Goal: Task Accomplishment & Management: Complete application form

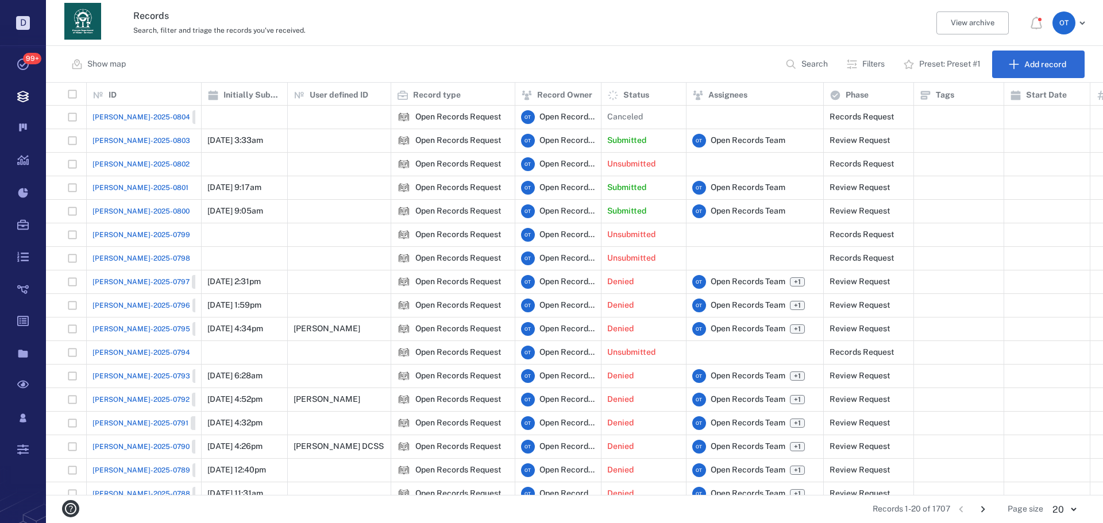
click at [107, 206] on span "[PERSON_NAME]-2025-0800" at bounding box center [140, 211] width 97 height 10
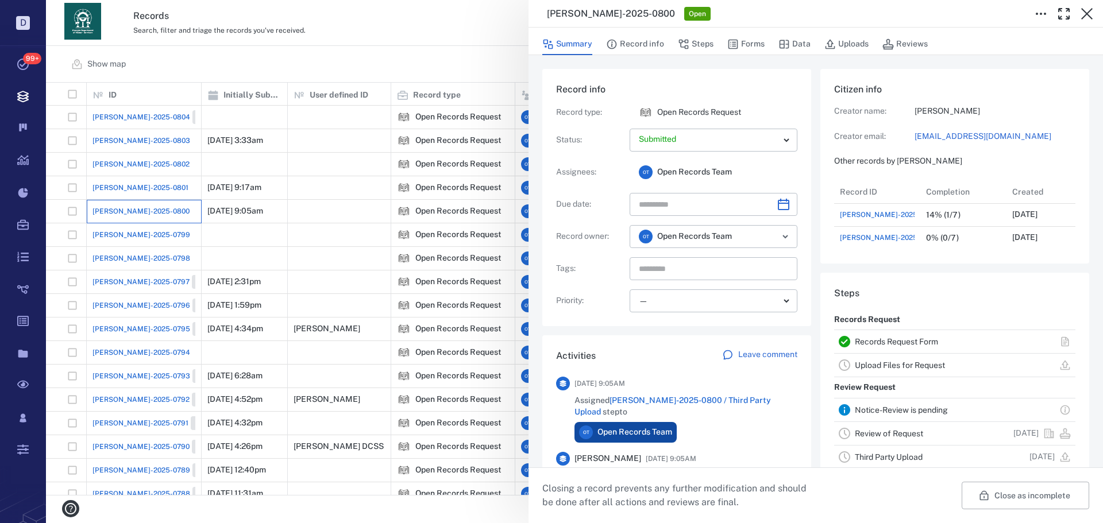
scroll to position [69, 228]
click at [292, 49] on button "Forms" at bounding box center [745, 44] width 37 height 22
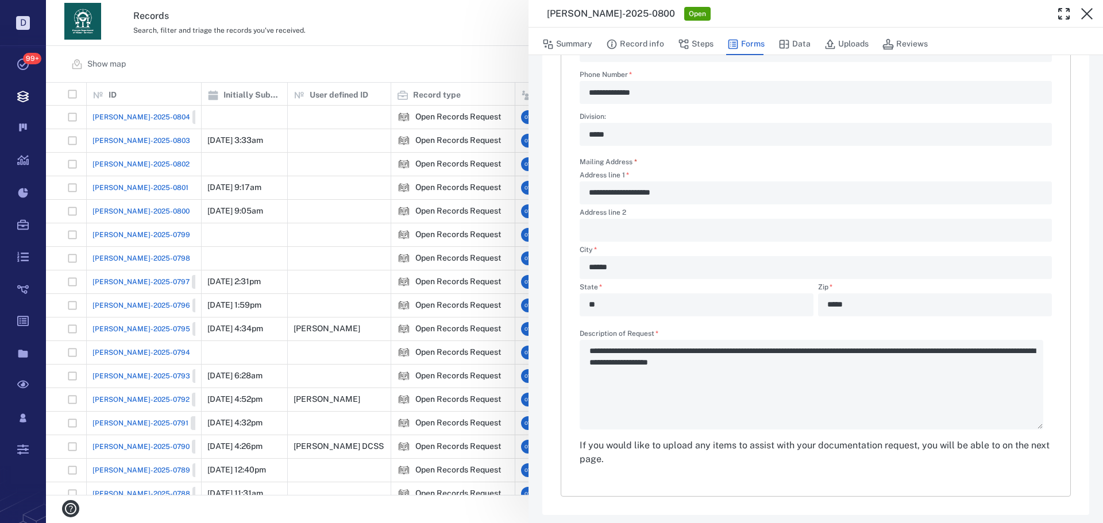
scroll to position [277, 0]
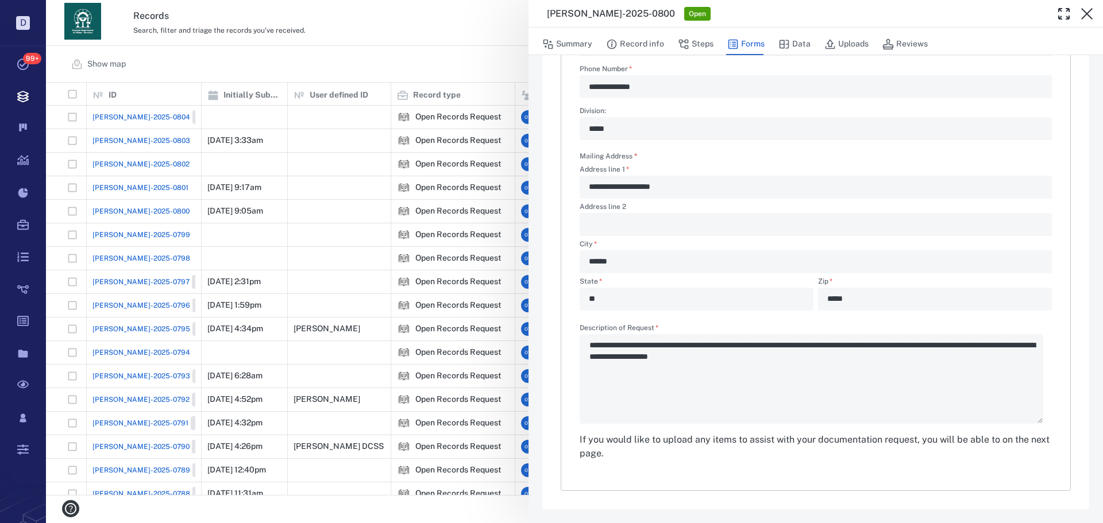
drag, startPoint x: 377, startPoint y: 22, endPoint x: 440, endPoint y: 148, distance: 140.8
click at [292, 22] on div "**********" at bounding box center [574, 261] width 1057 height 523
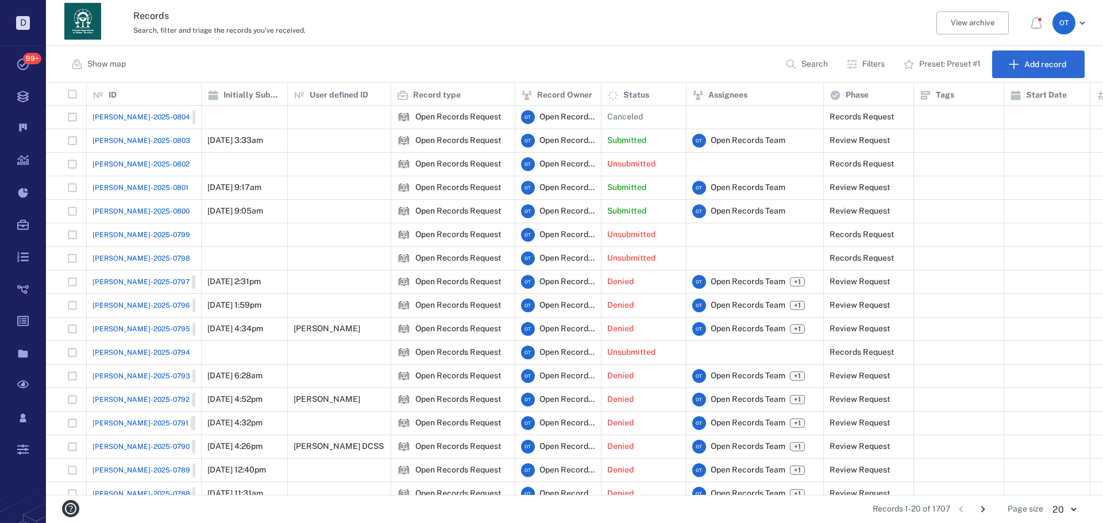
click at [136, 138] on span "[PERSON_NAME]-2025-0803" at bounding box center [141, 141] width 98 height 10
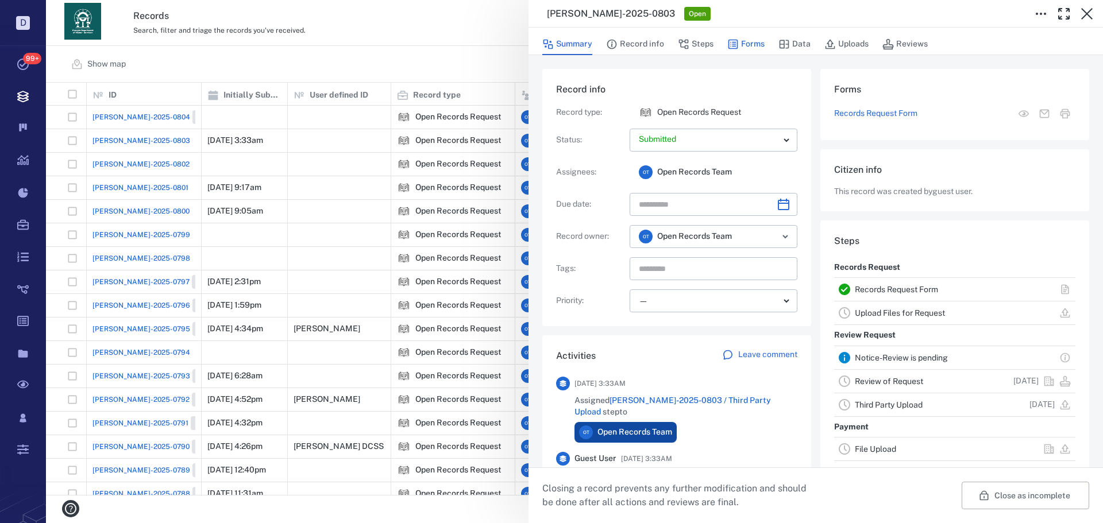
click at [292, 40] on button "Forms" at bounding box center [745, 44] width 37 height 22
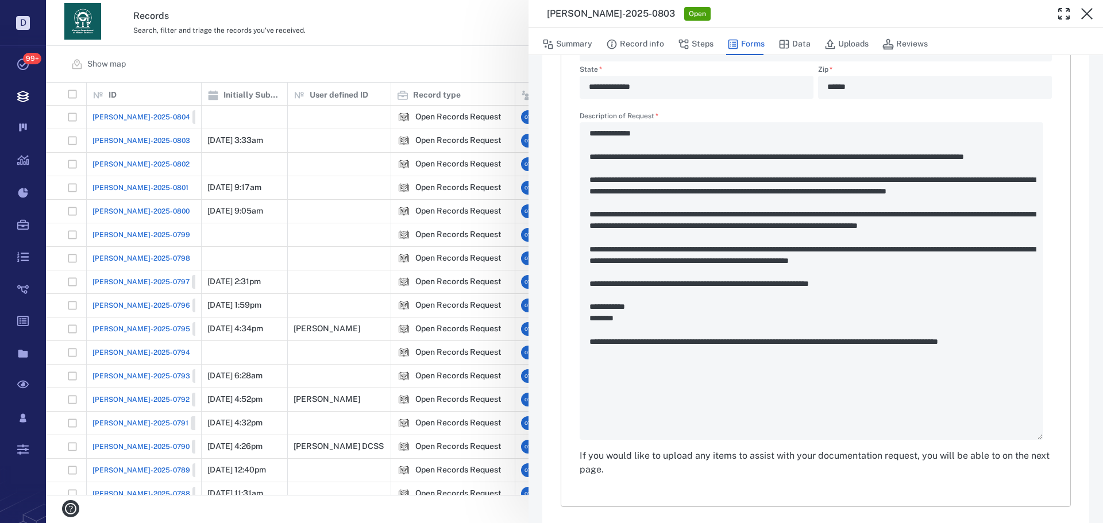
scroll to position [505, 0]
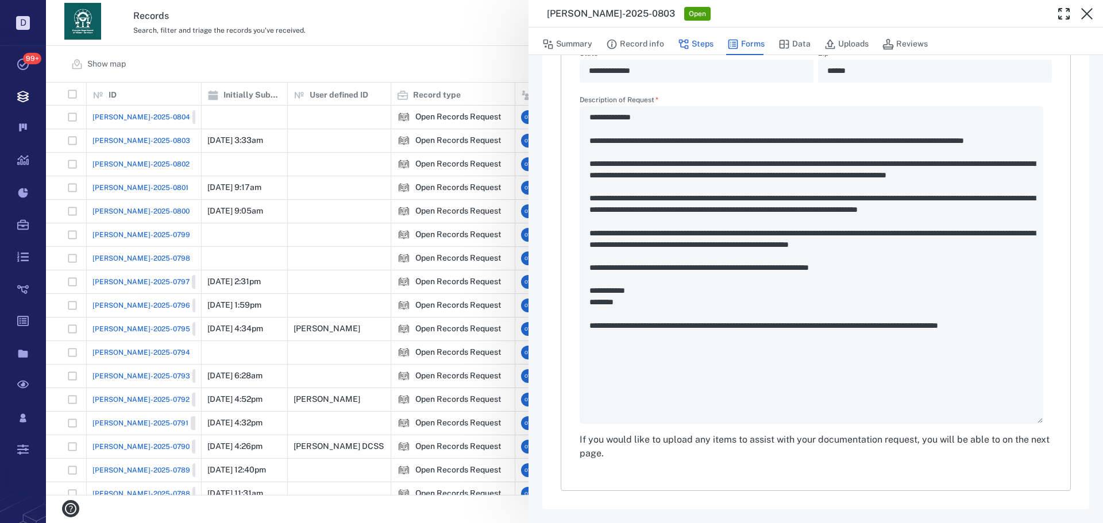
click at [292, 49] on icon "button" at bounding box center [683, 43] width 11 height 11
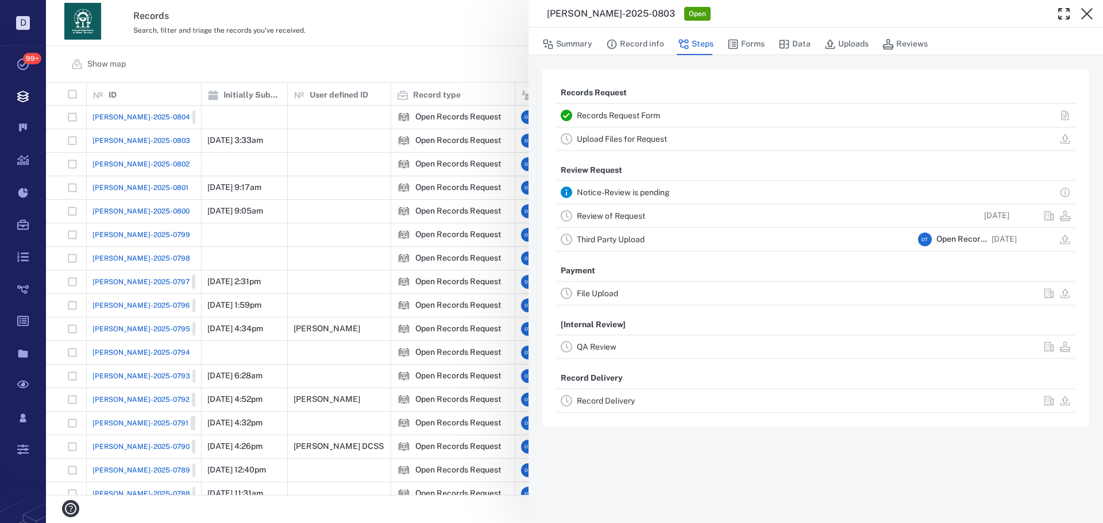
click at [292, 215] on link "Review of Request" at bounding box center [611, 215] width 68 height 9
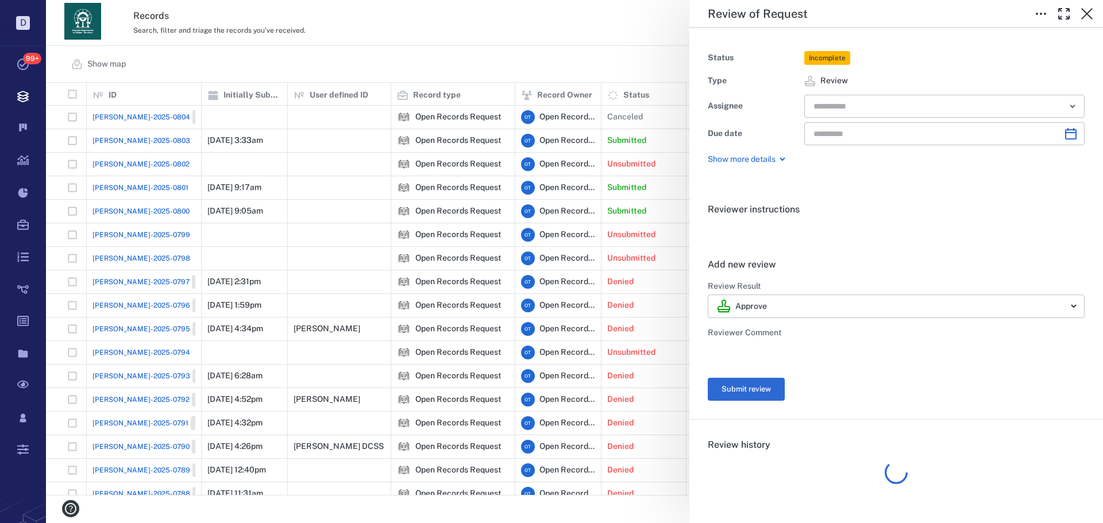
type input "**********"
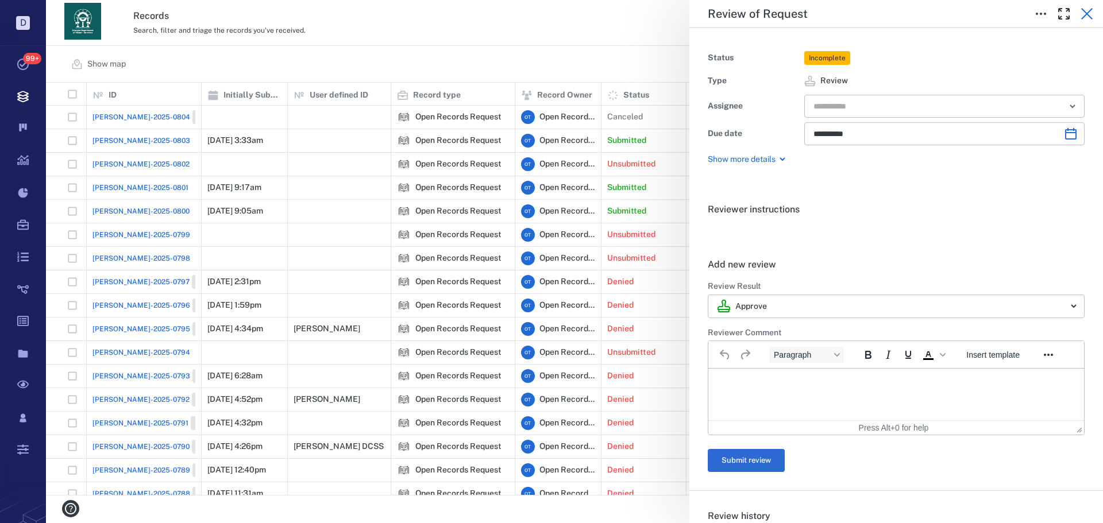
click at [292, 17] on icon "button" at bounding box center [1087, 14] width 14 height 14
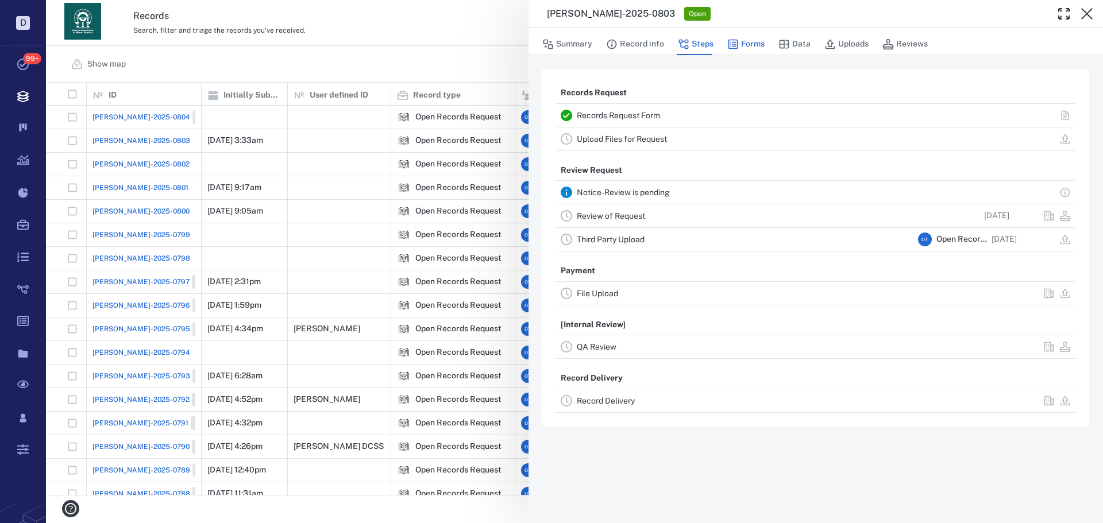
click at [292, 40] on button "Data" at bounding box center [794, 44] width 32 height 22
click at [292, 45] on button "Forms" at bounding box center [745, 44] width 37 height 22
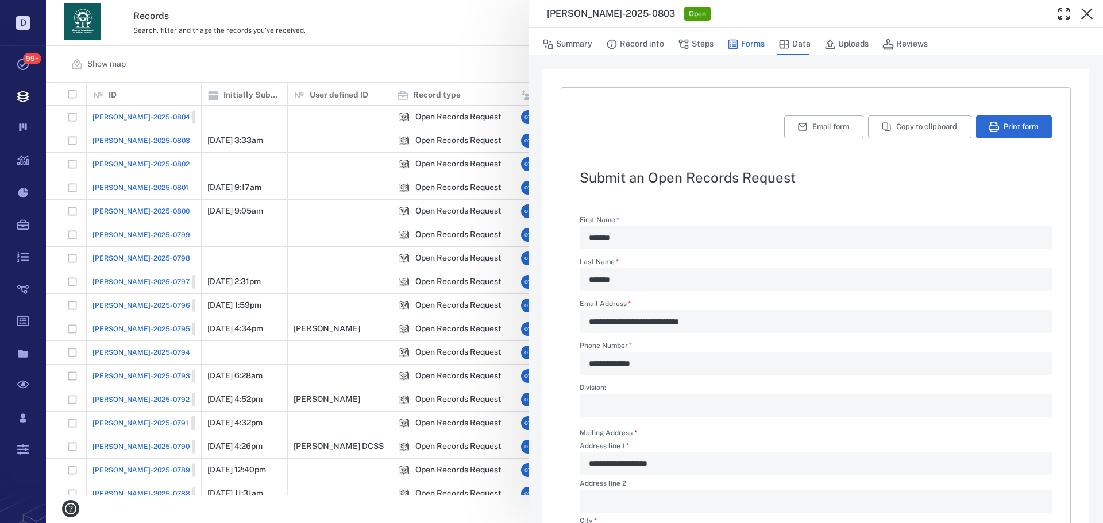
type textarea "*"
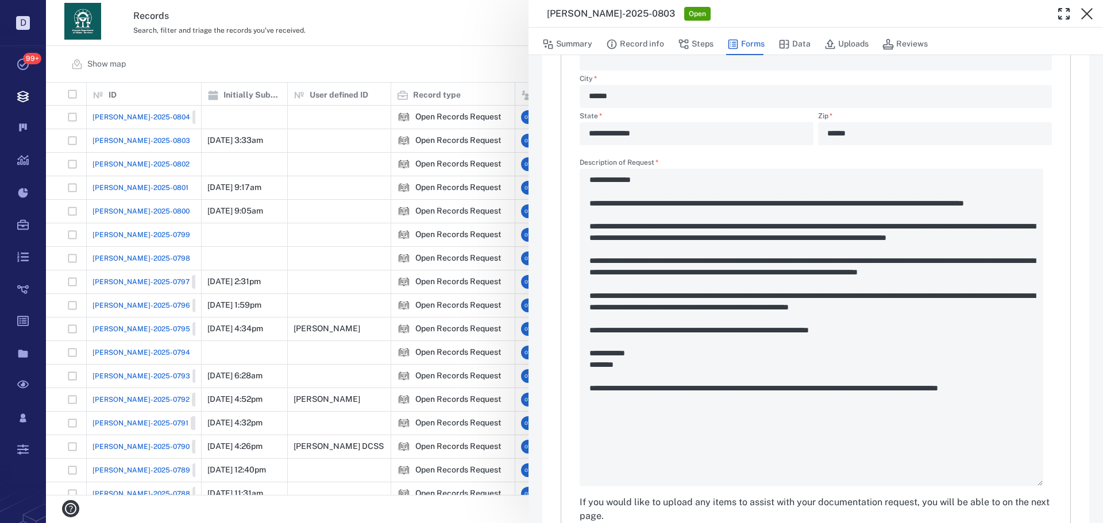
scroll to position [460, 0]
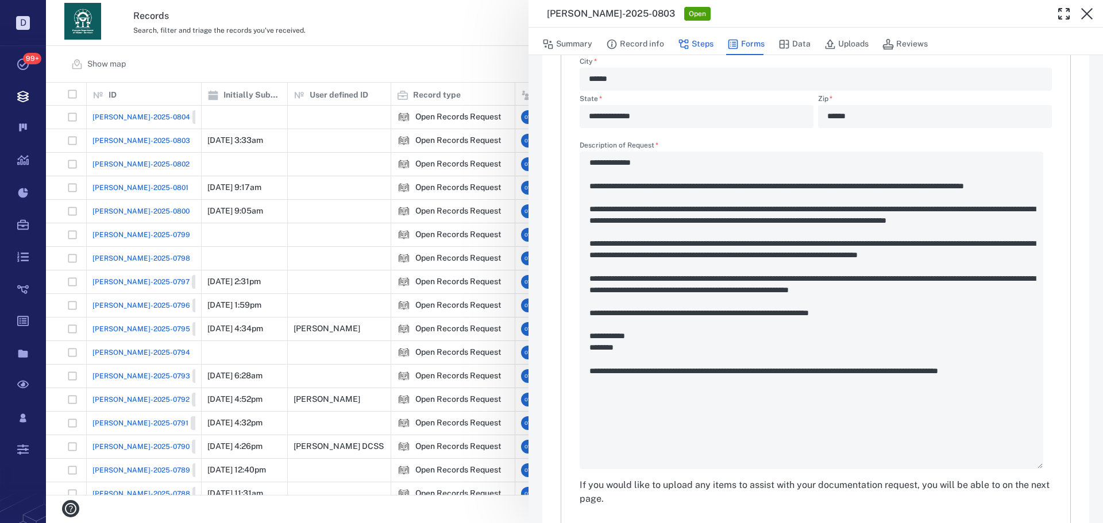
click at [292, 43] on icon "button" at bounding box center [683, 43] width 11 height 11
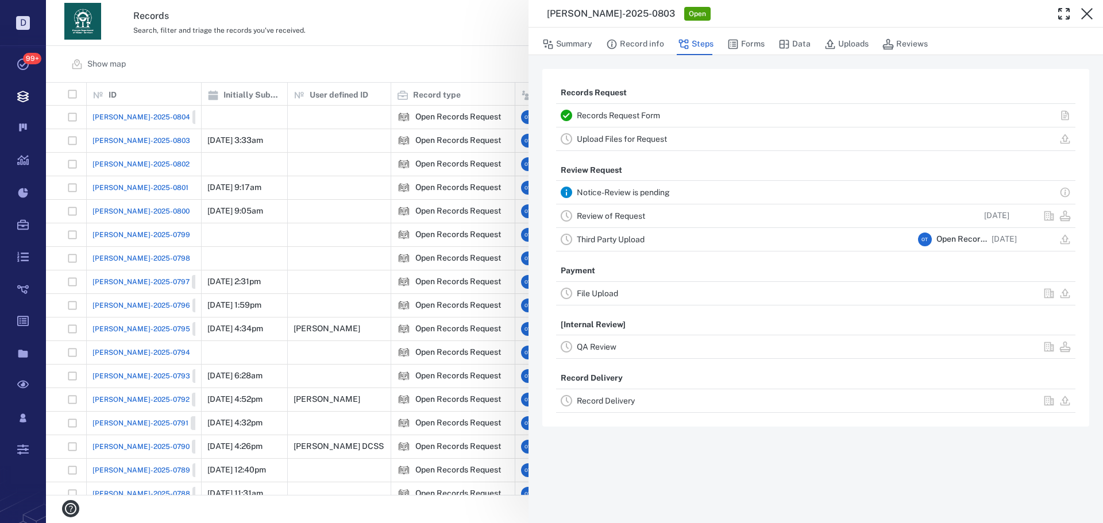
click at [292, 214] on link "Review of Request" at bounding box center [611, 215] width 68 height 9
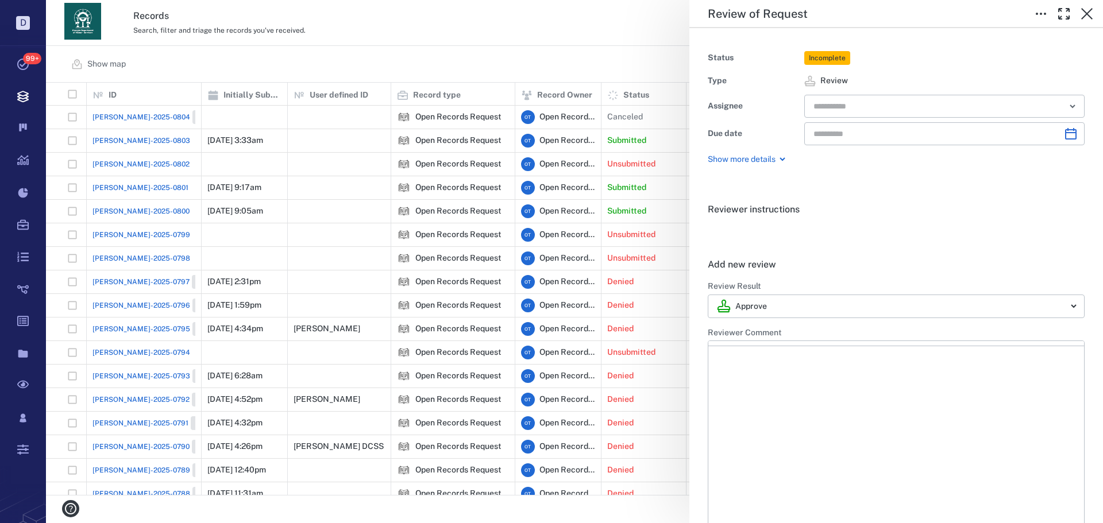
type input "**********"
click at [292, 22] on div at bounding box center [1063, 13] width 69 height 23
click at [292, 16] on icon "button" at bounding box center [1087, 14] width 14 height 14
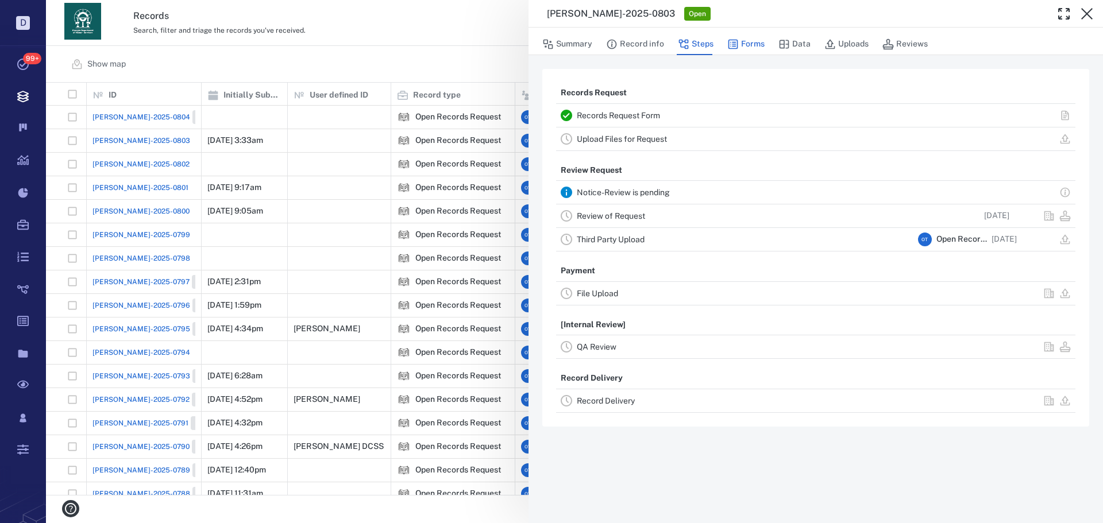
click at [292, 41] on button "Forms" at bounding box center [745, 44] width 37 height 22
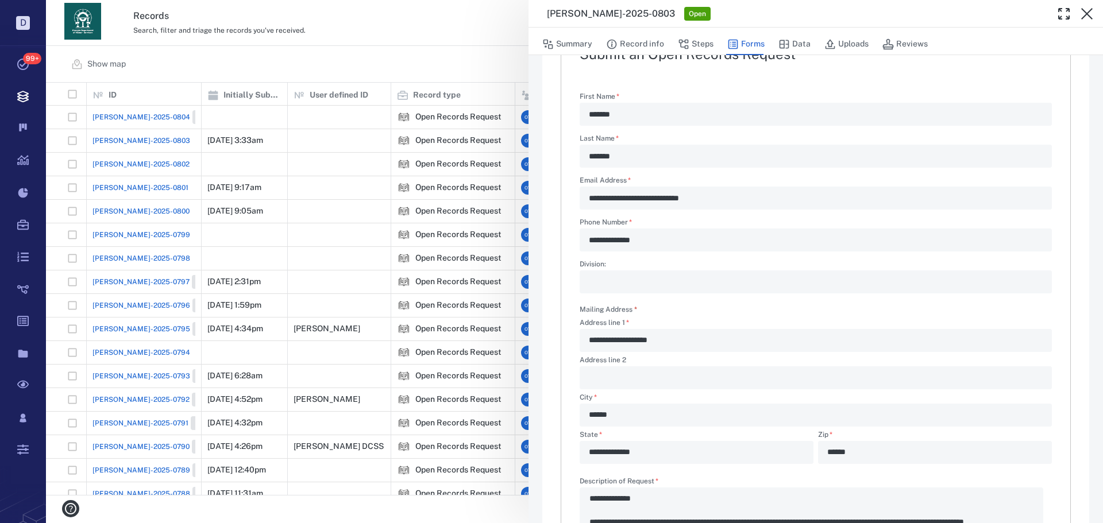
scroll to position [103, 0]
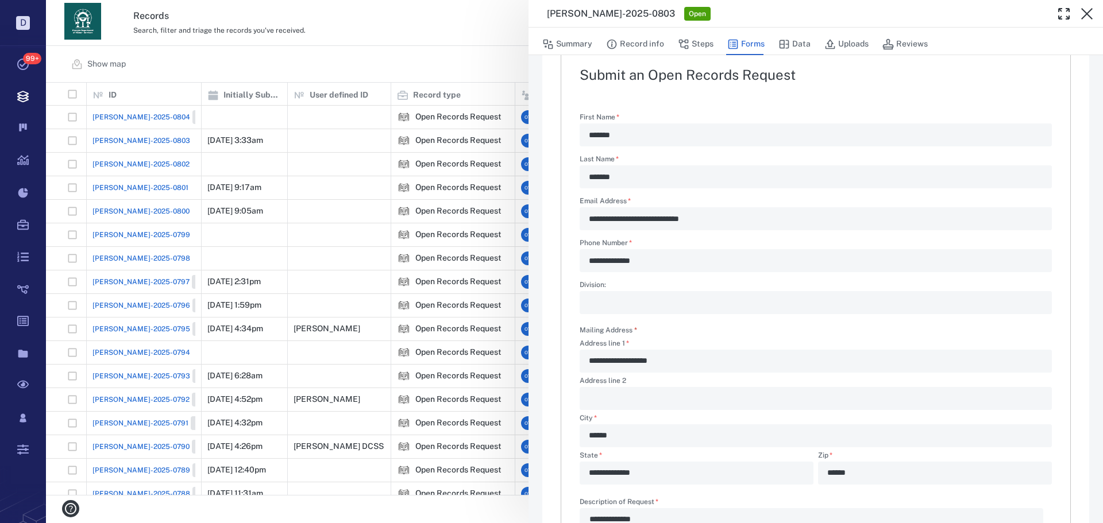
drag, startPoint x: 697, startPoint y: 48, endPoint x: 736, endPoint y: 56, distance: 40.0
click at [292, 48] on button "Steps" at bounding box center [696, 44] width 36 height 22
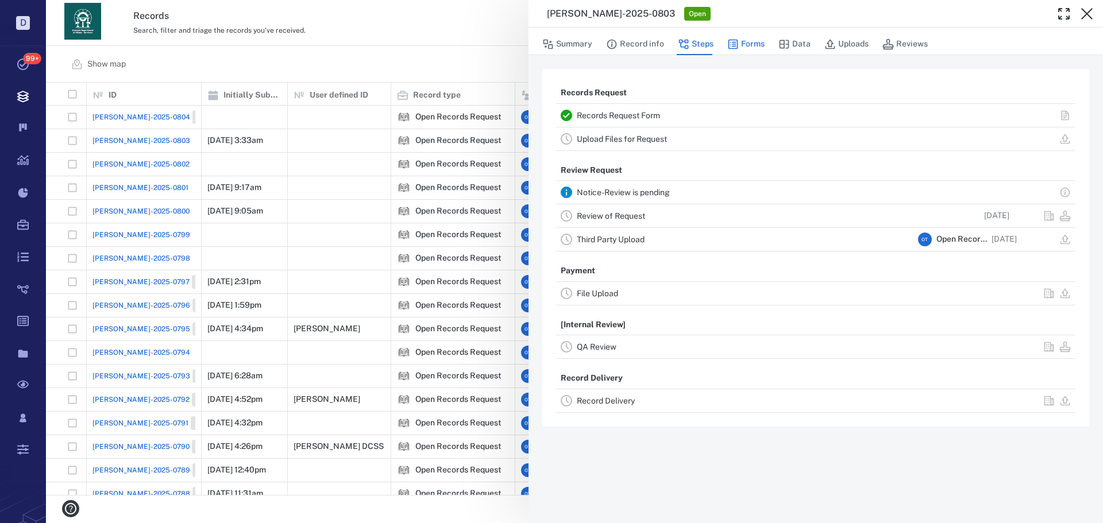
click at [292, 43] on button "Forms" at bounding box center [745, 44] width 37 height 22
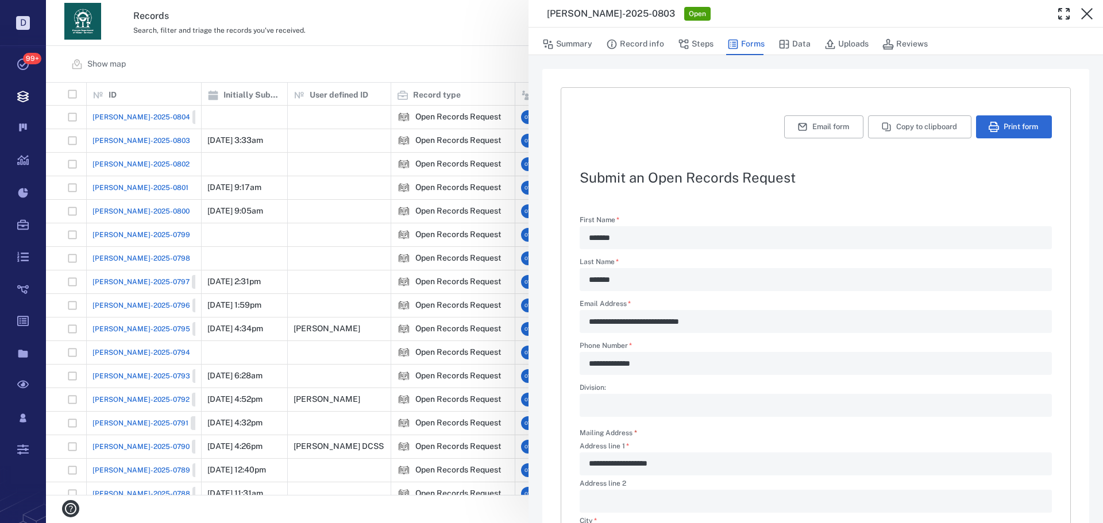
type textarea "*"
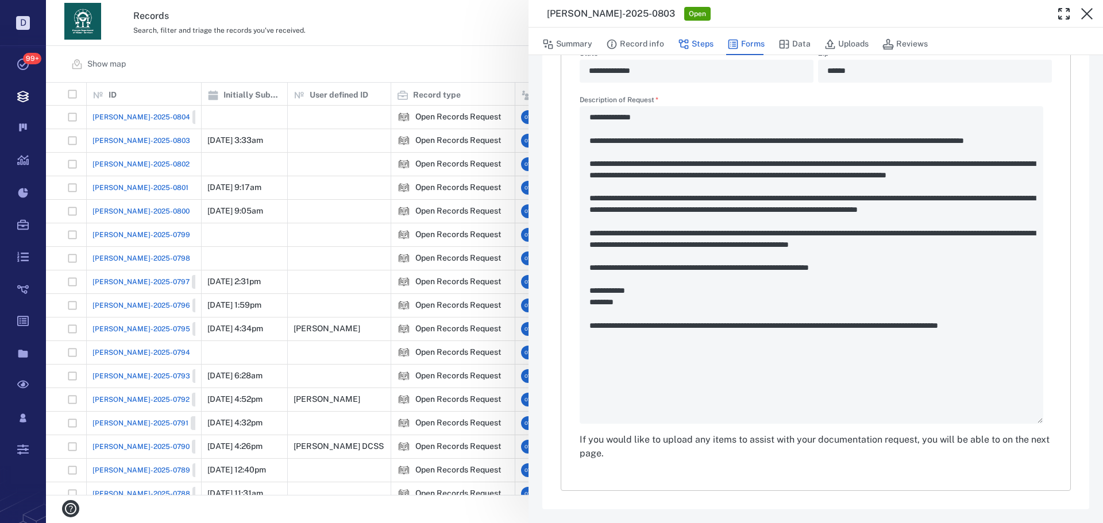
click at [292, 44] on button "Steps" at bounding box center [696, 44] width 36 height 22
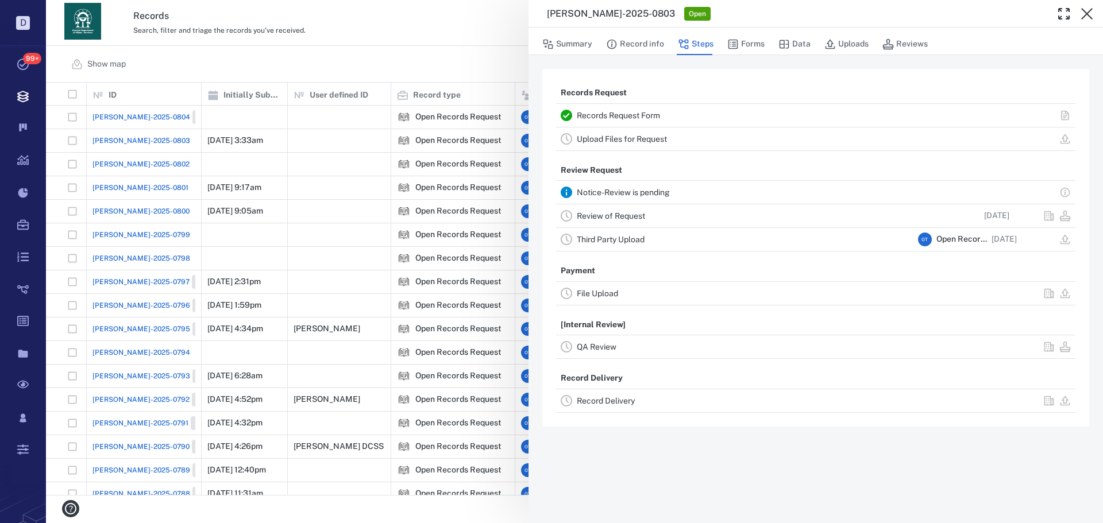
click at [292, 403] on link "Record Delivery" at bounding box center [606, 400] width 58 height 9
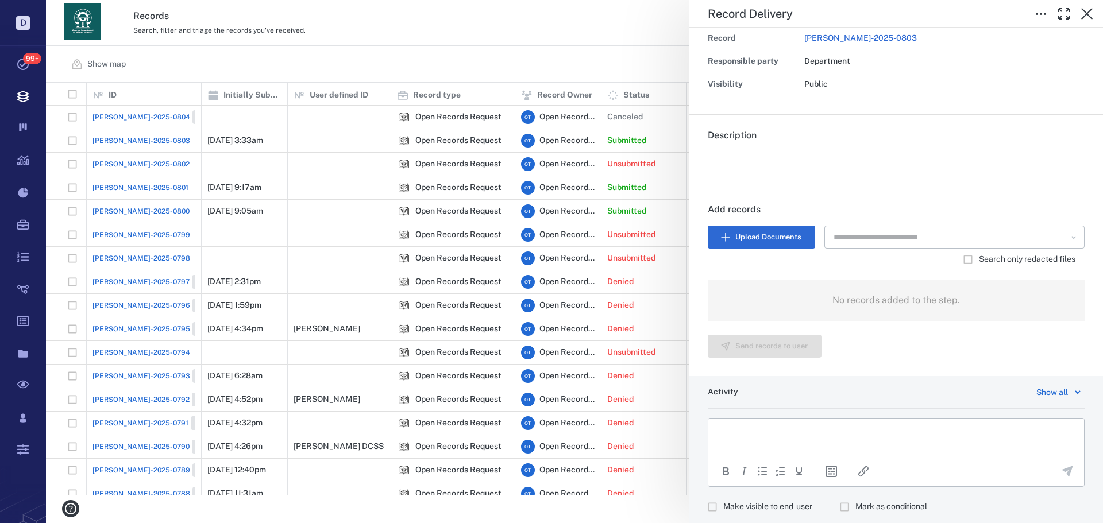
scroll to position [152, 0]
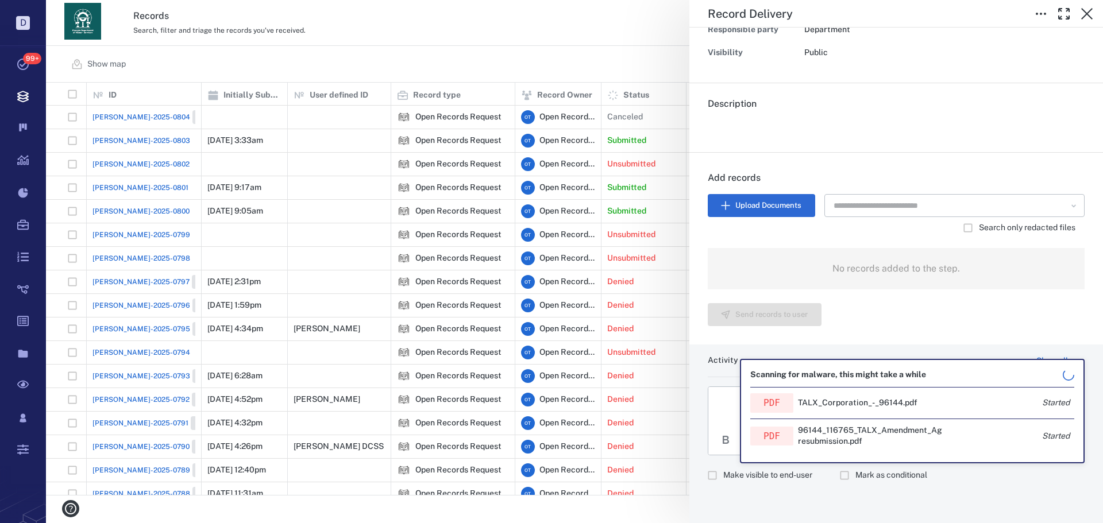
drag, startPoint x: 733, startPoint y: 480, endPoint x: 733, endPoint y: 474, distance: 6.3
click at [292, 477] on span "Make visible to end-user" at bounding box center [767, 475] width 89 height 11
click at [292, 404] on p "Rich Text Area. Press ALT-0 for help." at bounding box center [896, 401] width 356 height 10
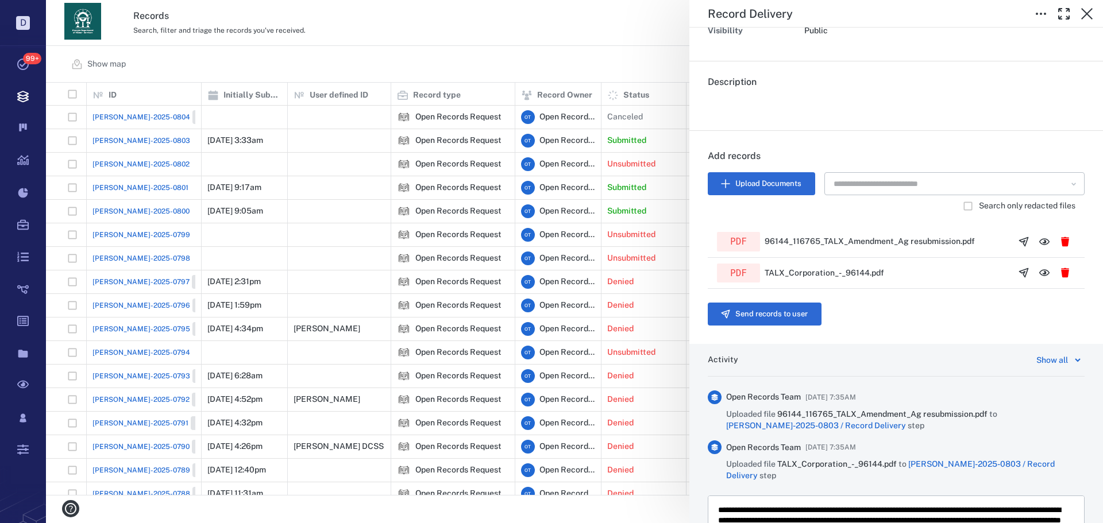
scroll to position [289, 0]
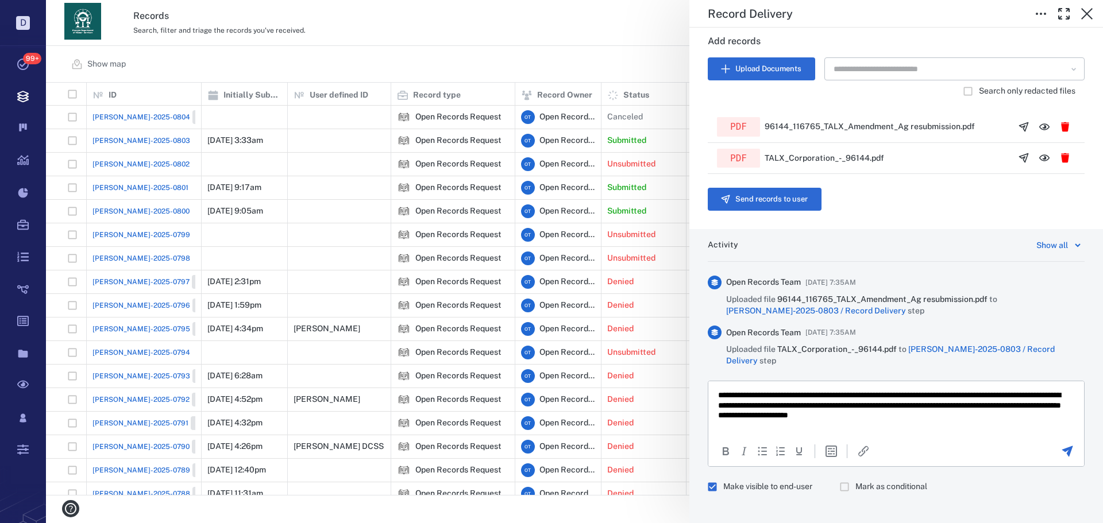
click at [292, 445] on icon "Send the comment" at bounding box center [1067, 452] width 14 height 14
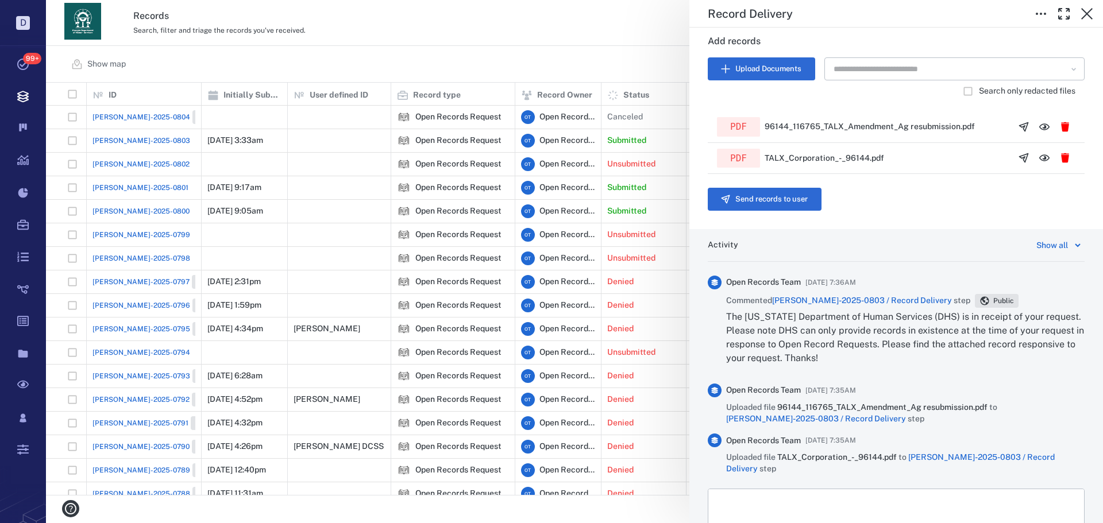
click at [292, 204] on button "Send records to user" at bounding box center [765, 199] width 114 height 23
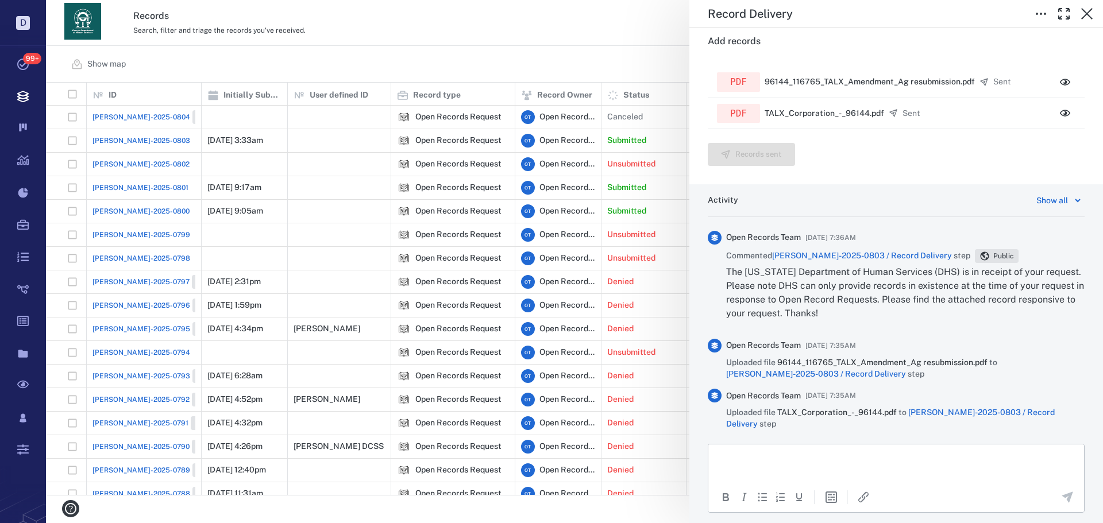
click at [292, 32] on div "Record Delivery Status Complete Type Record delivery Assignee ​ Due date ​ Reco…" at bounding box center [574, 261] width 1057 height 523
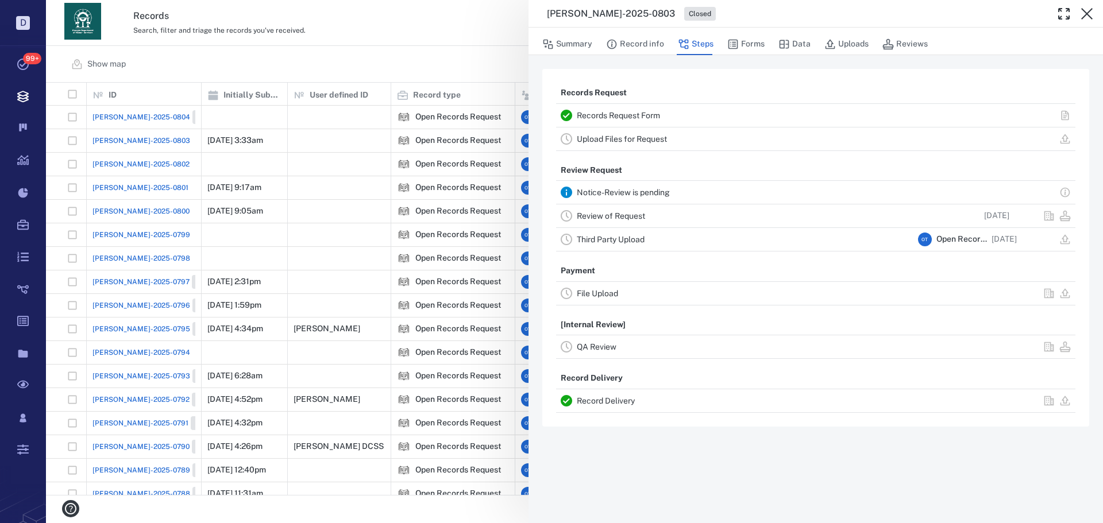
drag, startPoint x: 393, startPoint y: 233, endPoint x: 400, endPoint y: 225, distance: 11.0
click at [292, 231] on div "ORR-2025-0803 Closed Summary Record info Steps Forms Data Uploads Reviews Recor…" at bounding box center [574, 261] width 1057 height 523
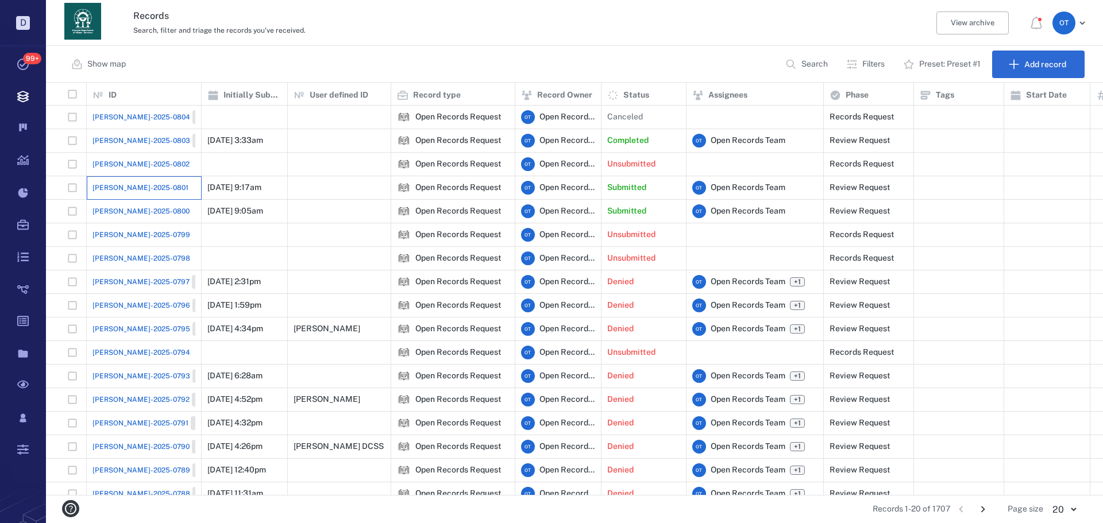
click at [113, 194] on div "[PERSON_NAME]-2025-0801" at bounding box center [143, 187] width 103 height 23
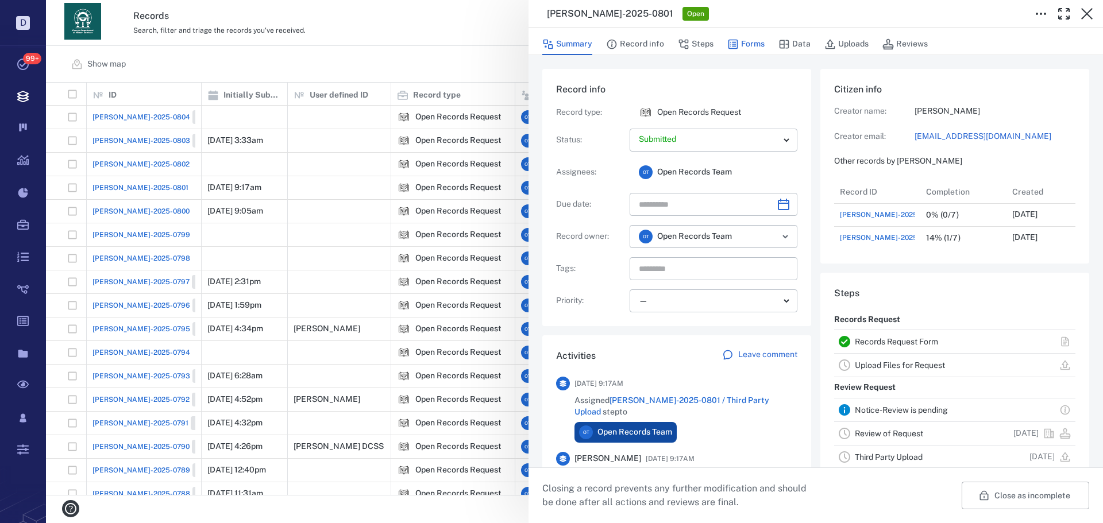
scroll to position [69, 228]
click at [749, 47] on button "Forms" at bounding box center [745, 44] width 37 height 22
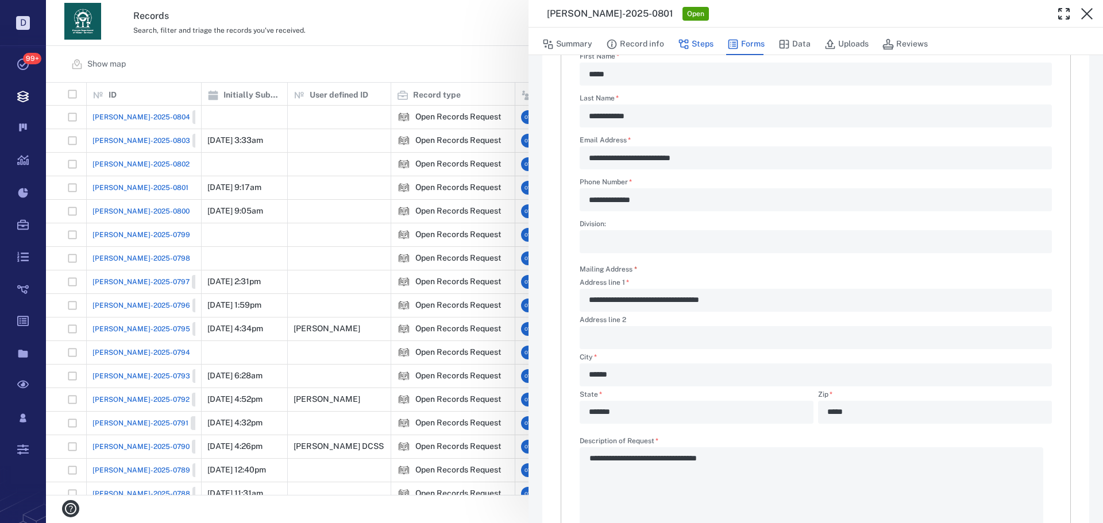
scroll to position [47, 0]
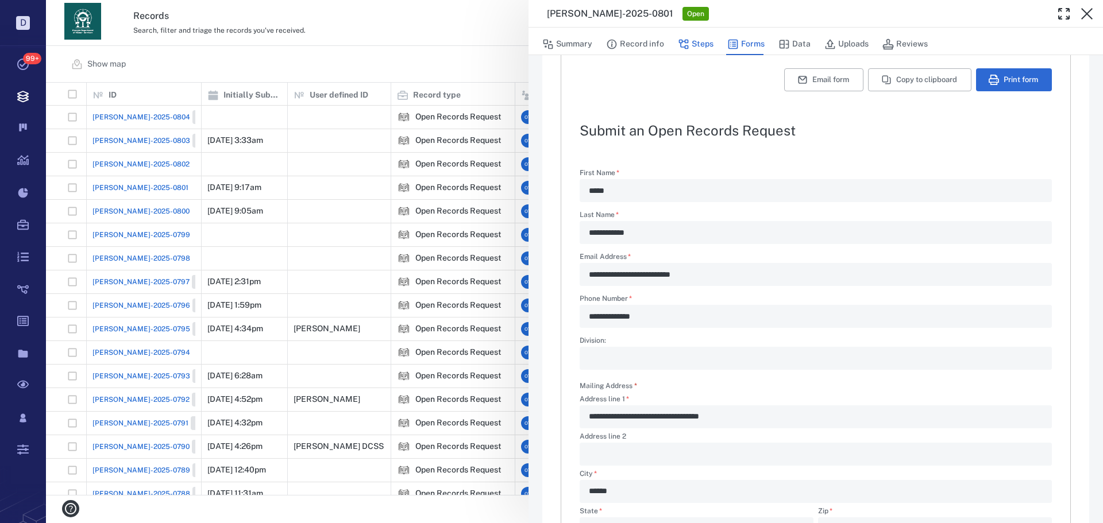
click at [701, 40] on button "Steps" at bounding box center [696, 44] width 36 height 22
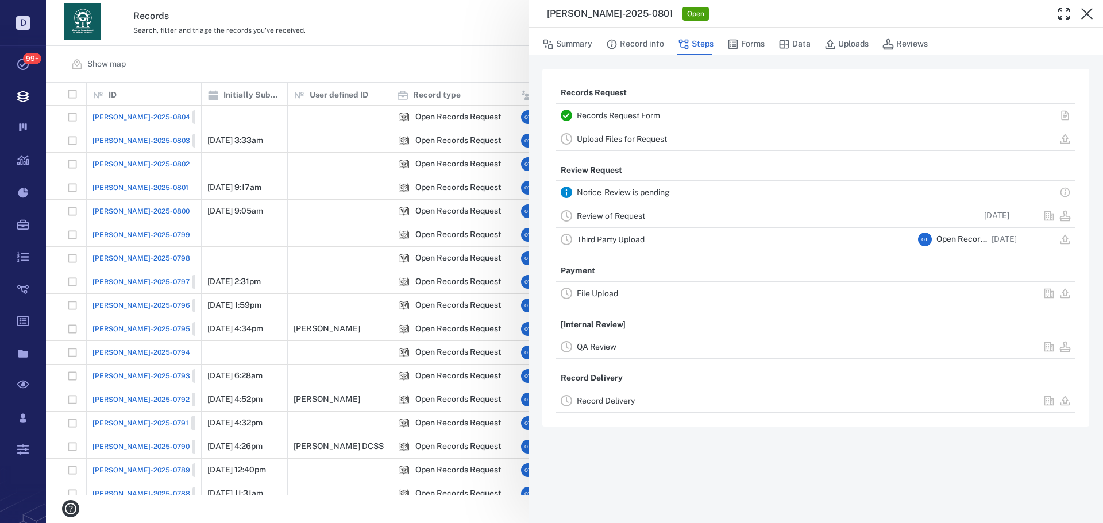
click at [631, 220] on link "Review of Request" at bounding box center [611, 215] width 68 height 9
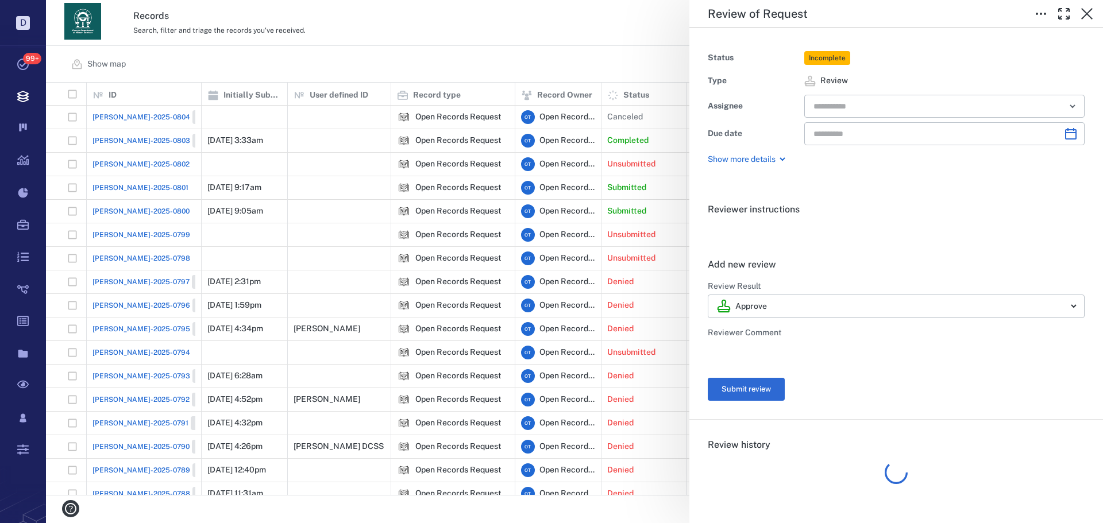
type input "**********"
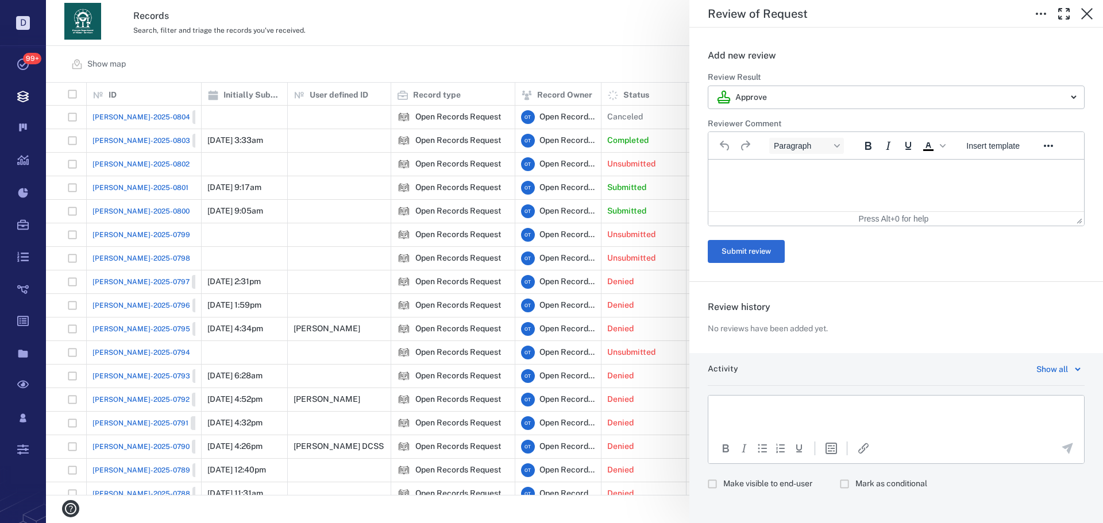
scroll to position [218, 0]
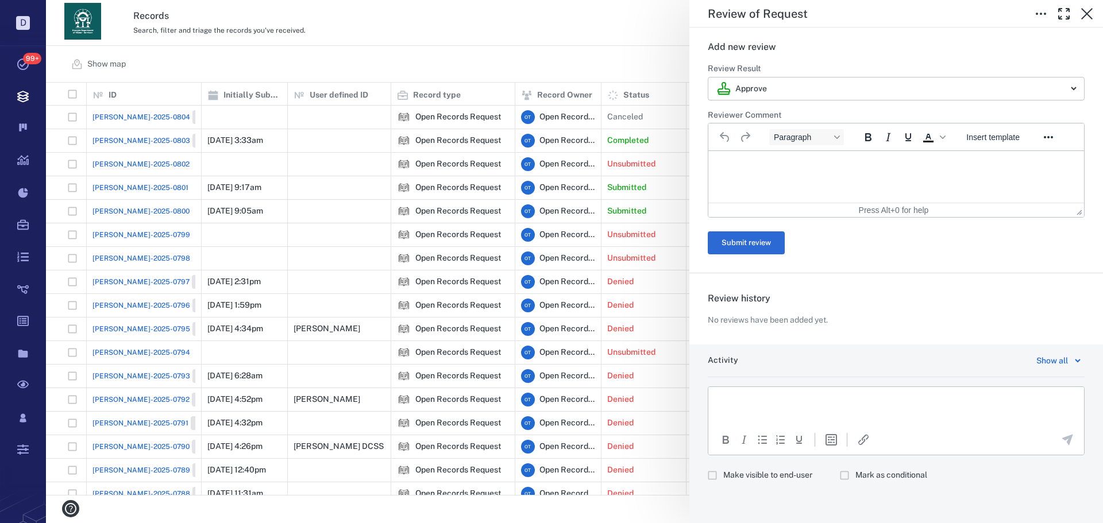
click at [824, 94] on body "D Tasks 99+ Records Boards Dashboard Reports Record types Guide steps Rules For…" at bounding box center [551, 261] width 1103 height 523
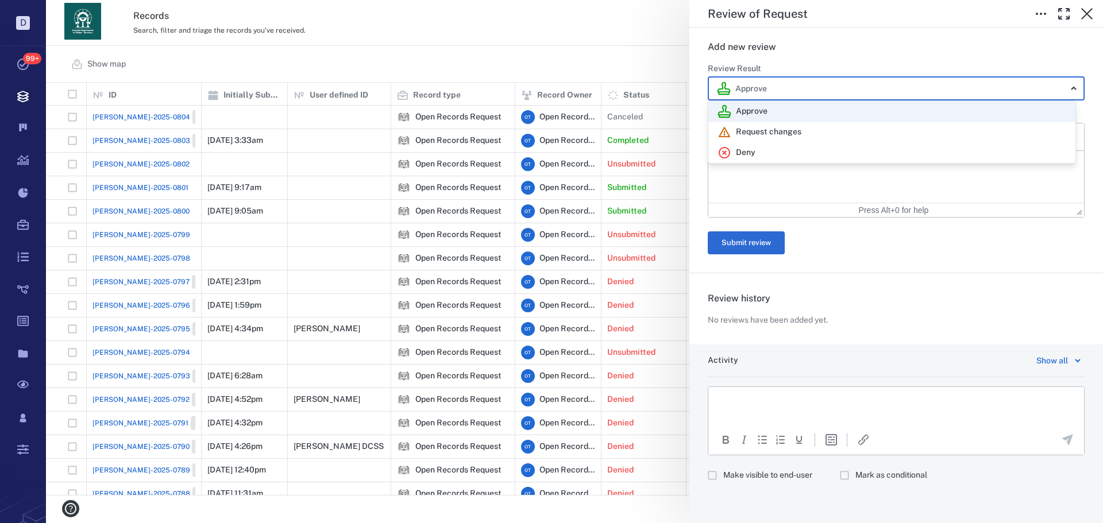
click at [807, 156] on div "Deny" at bounding box center [891, 153] width 349 height 14
type input "******"
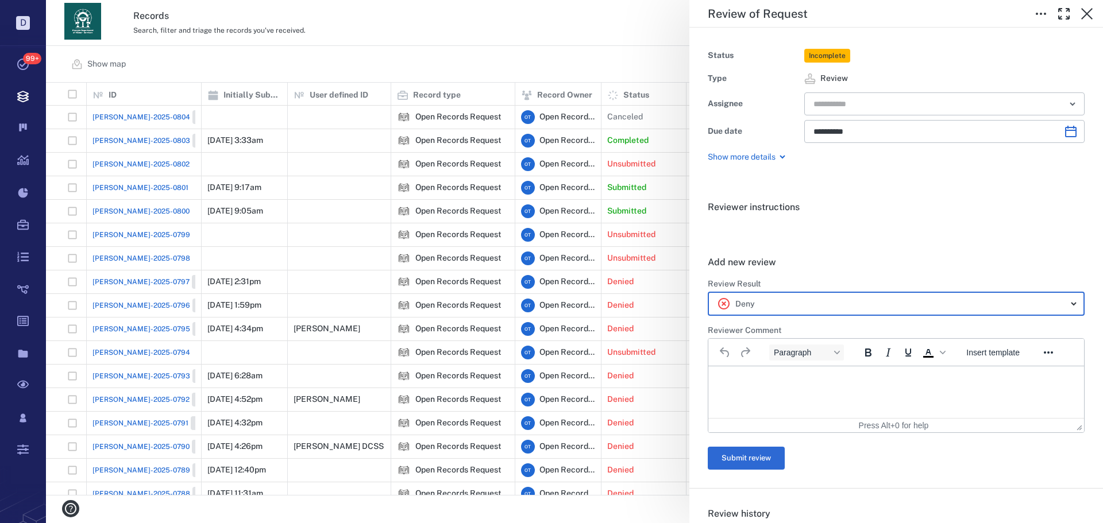
scroll to position [0, 0]
click at [1002, 356] on span "Insert template" at bounding box center [992, 354] width 53 height 9
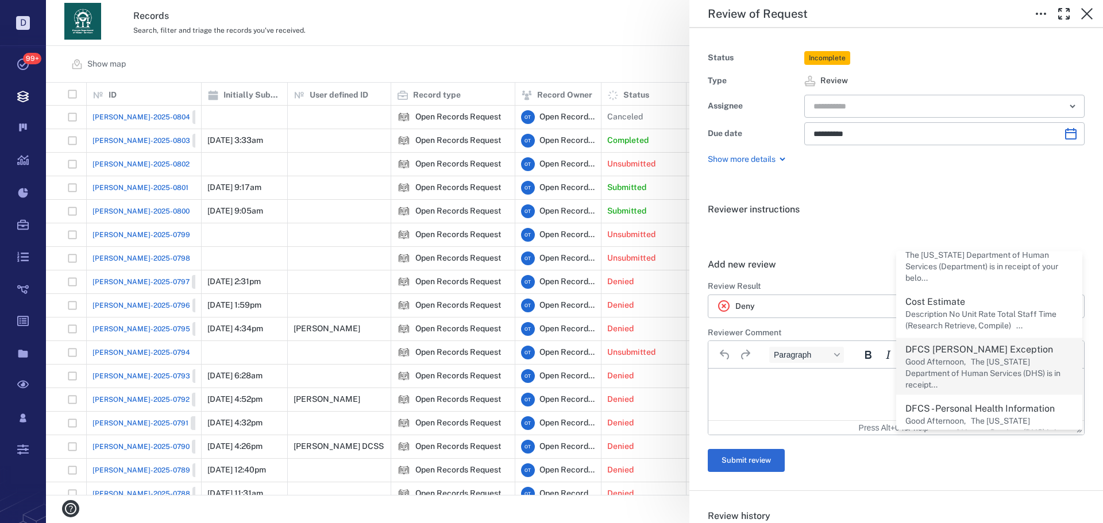
scroll to position [57, 0]
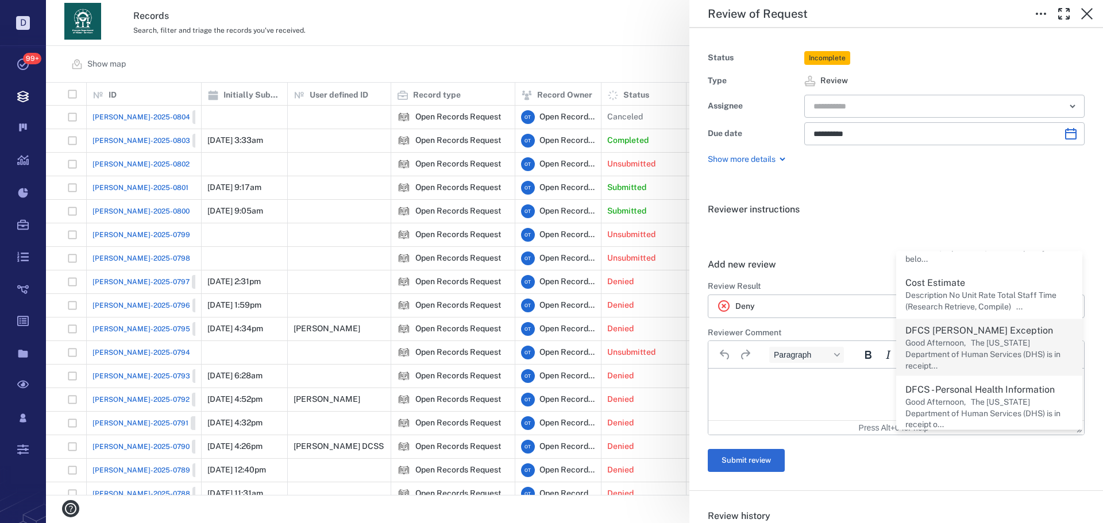
click at [982, 345] on p "Good Afternoon, The Georgia Department of Human Services (DHS) is in receipt..." at bounding box center [989, 355] width 168 height 34
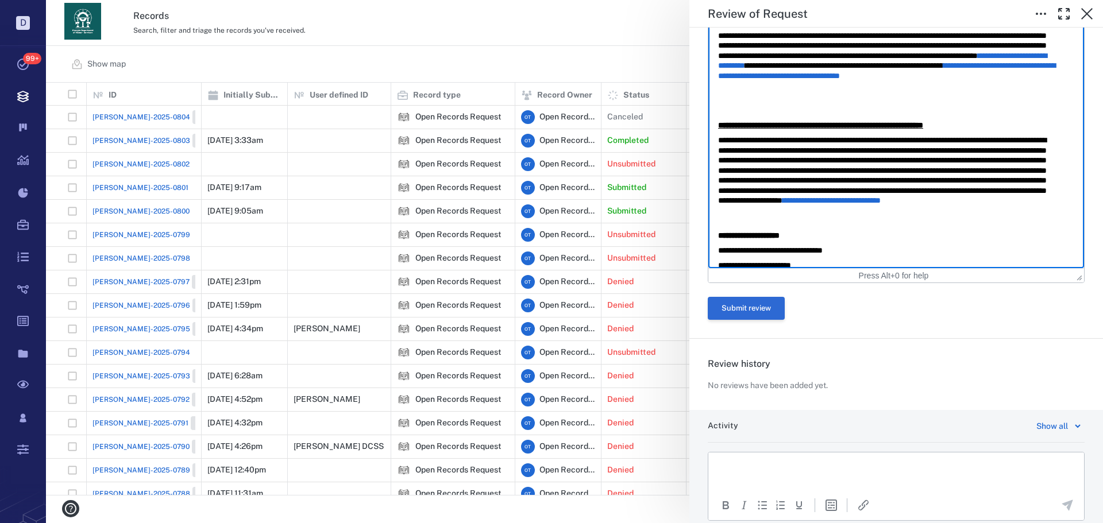
scroll to position [317, 0]
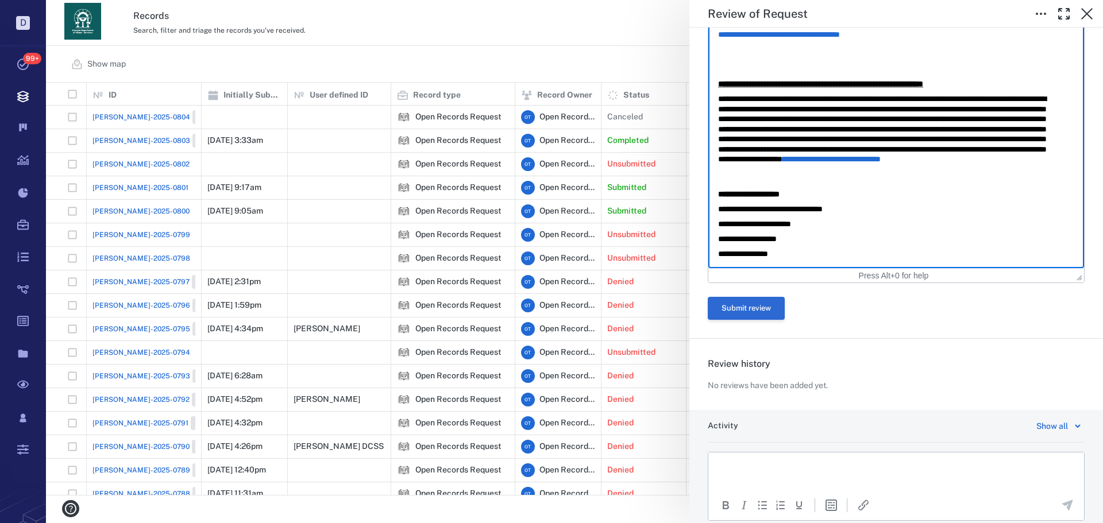
click at [765, 300] on button "Submit review" at bounding box center [746, 308] width 77 height 23
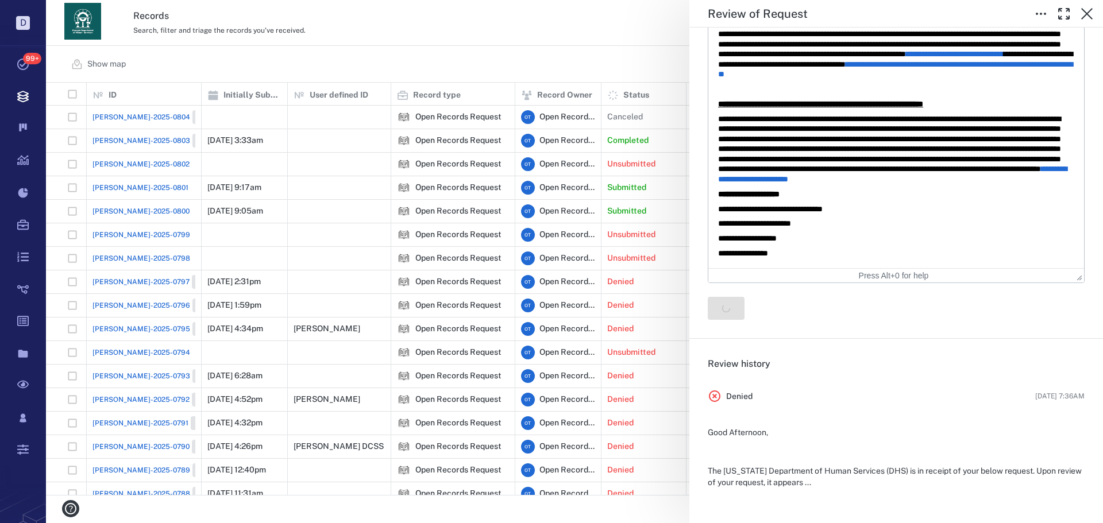
scroll to position [0, 0]
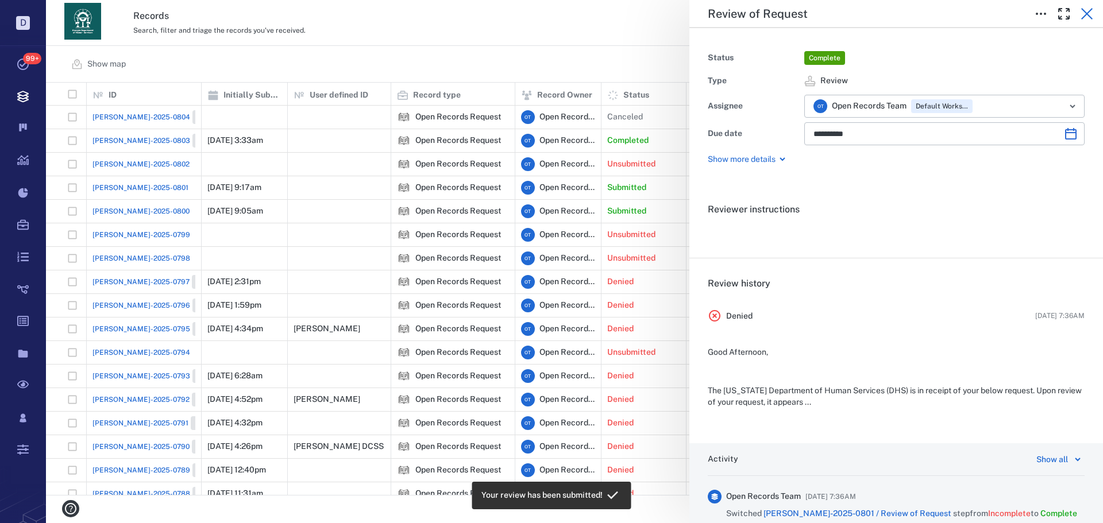
click at [1087, 10] on icon "button" at bounding box center [1087, 14] width 14 height 14
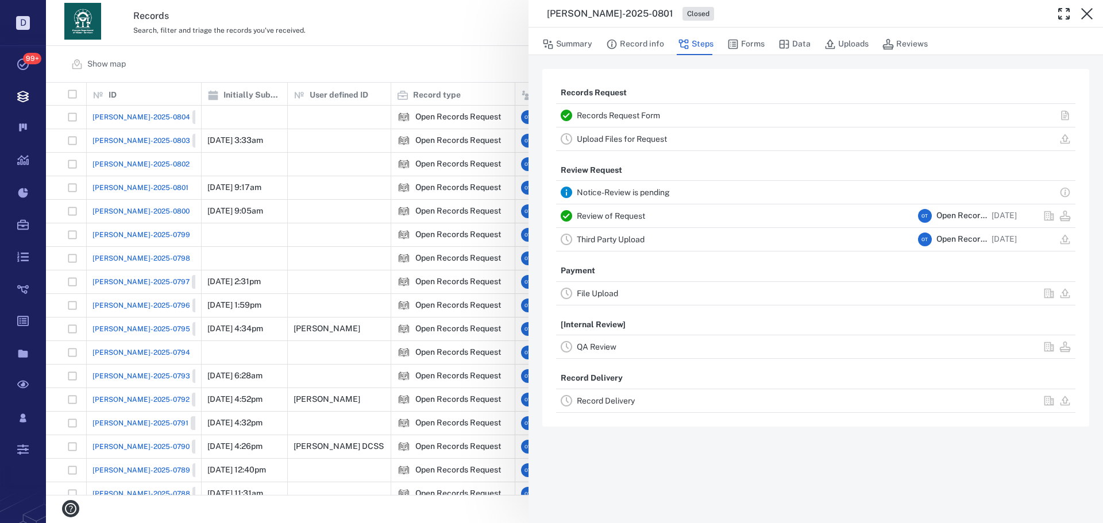
click at [649, 140] on link "Upload Files for Request" at bounding box center [622, 138] width 90 height 9
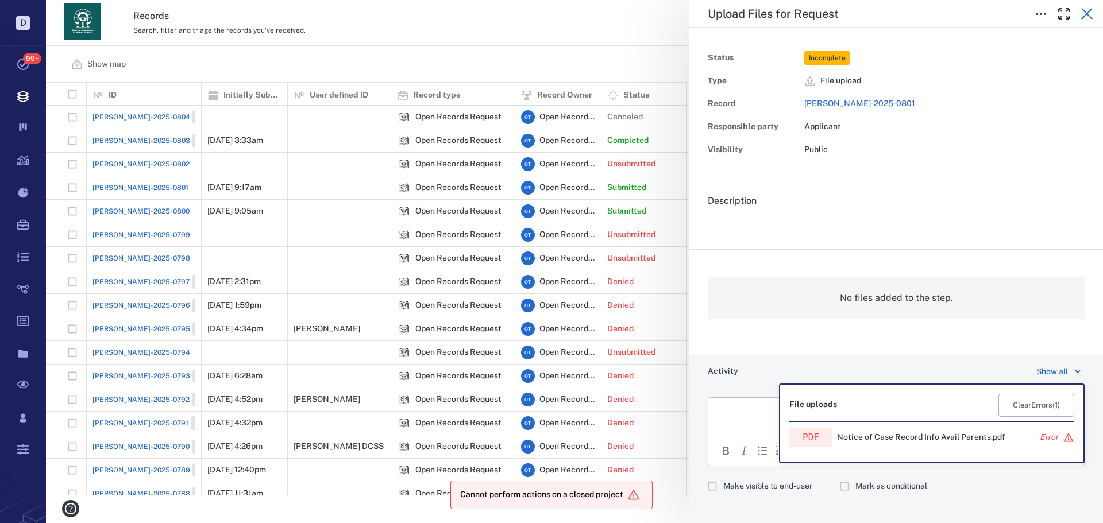
click at [1083, 14] on icon "button" at bounding box center [1087, 14] width 14 height 14
click at [482, 42] on div "Records Search, filter and triage the records you've received. View archive O T" at bounding box center [574, 23] width 1057 height 46
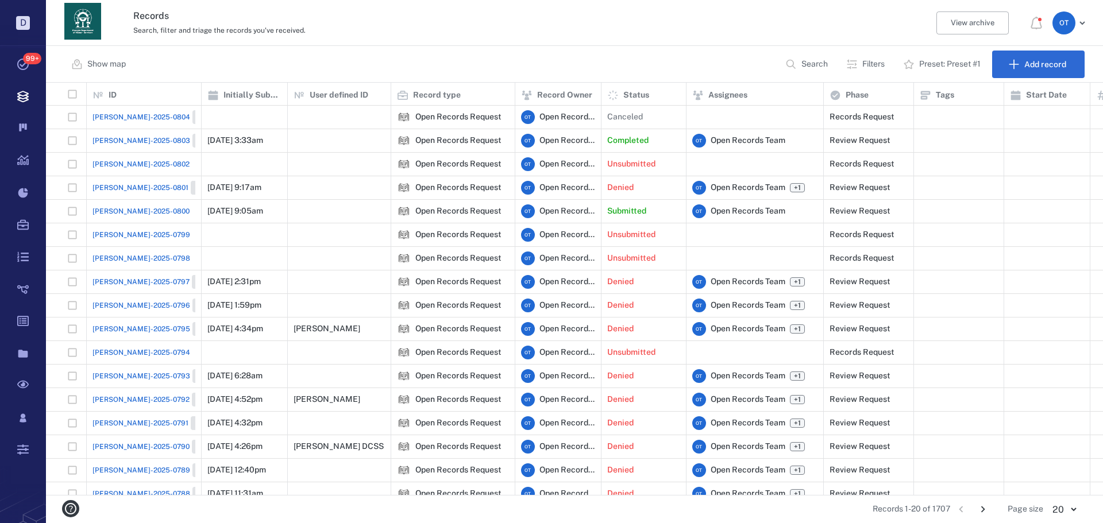
click at [125, 213] on span "[PERSON_NAME]-2025-0800" at bounding box center [140, 211] width 97 height 10
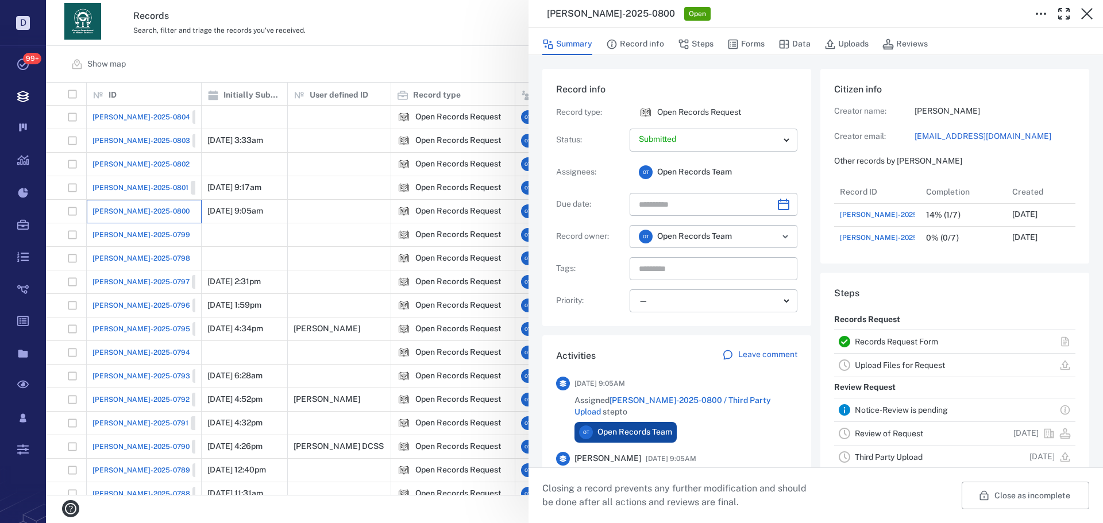
scroll to position [69, 228]
click at [767, 42] on div "Summary Record info Steps Forms Data Uploads Reviews" at bounding box center [815, 43] width 547 height 23
click at [747, 47] on button "Forms" at bounding box center [745, 44] width 37 height 22
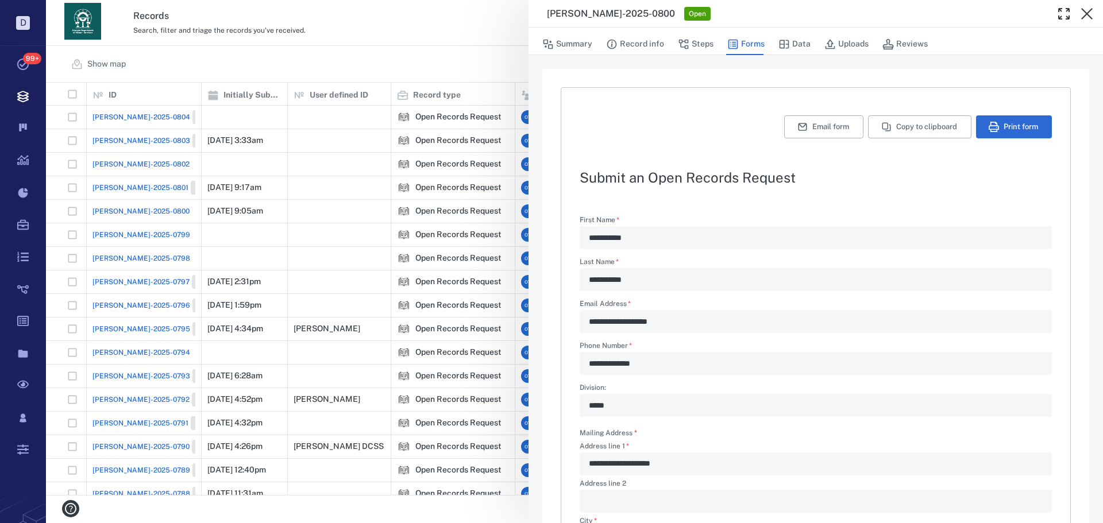
scroll to position [277, 0]
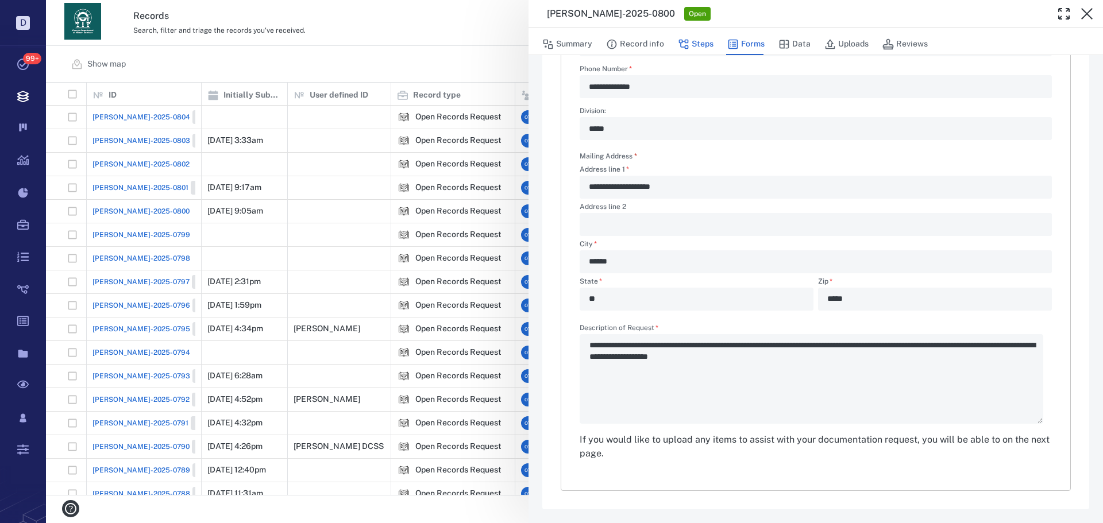
click at [680, 43] on icon "button" at bounding box center [684, 45] width 10 height 10
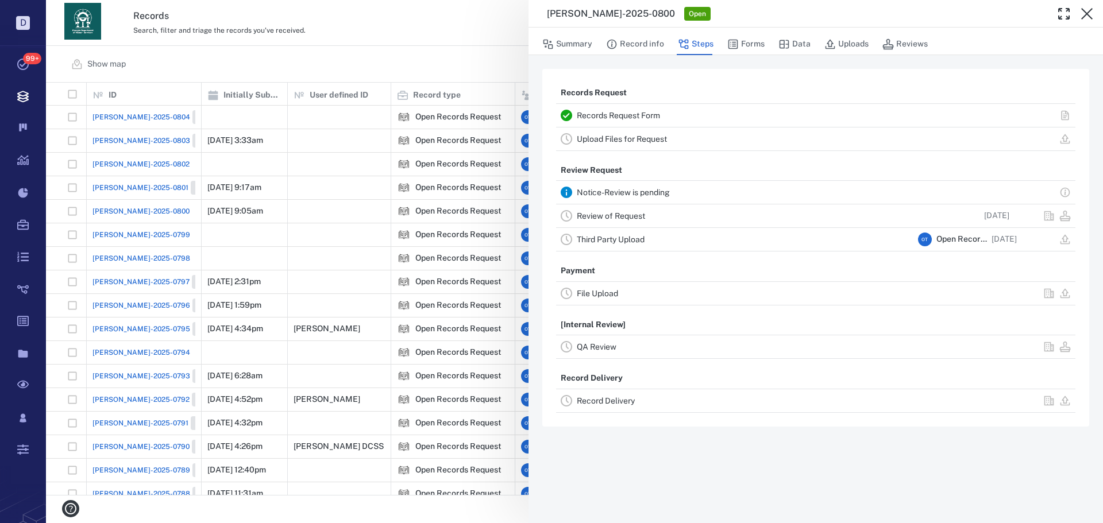
click at [619, 216] on link "Review of Request" at bounding box center [611, 215] width 68 height 9
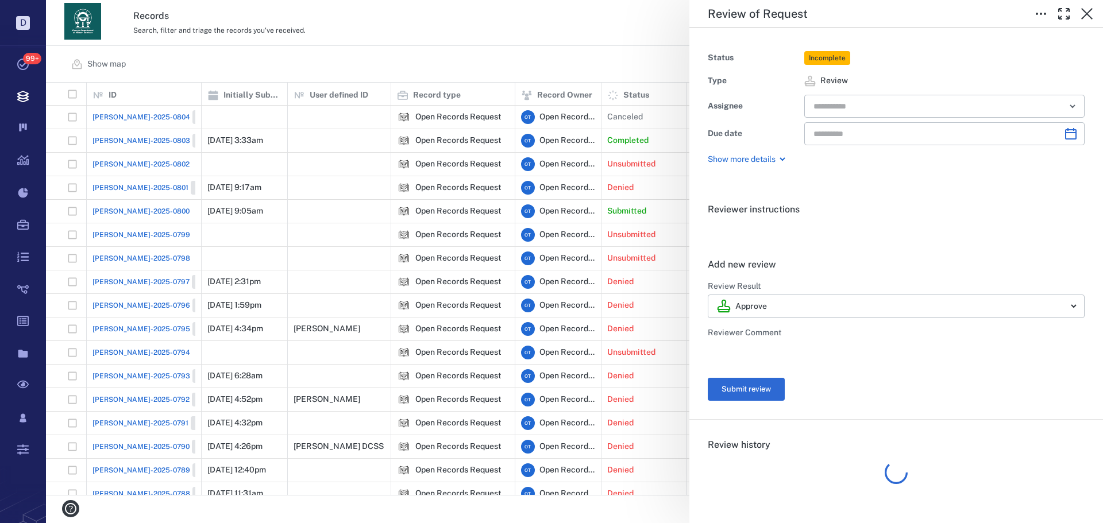
type input "**********"
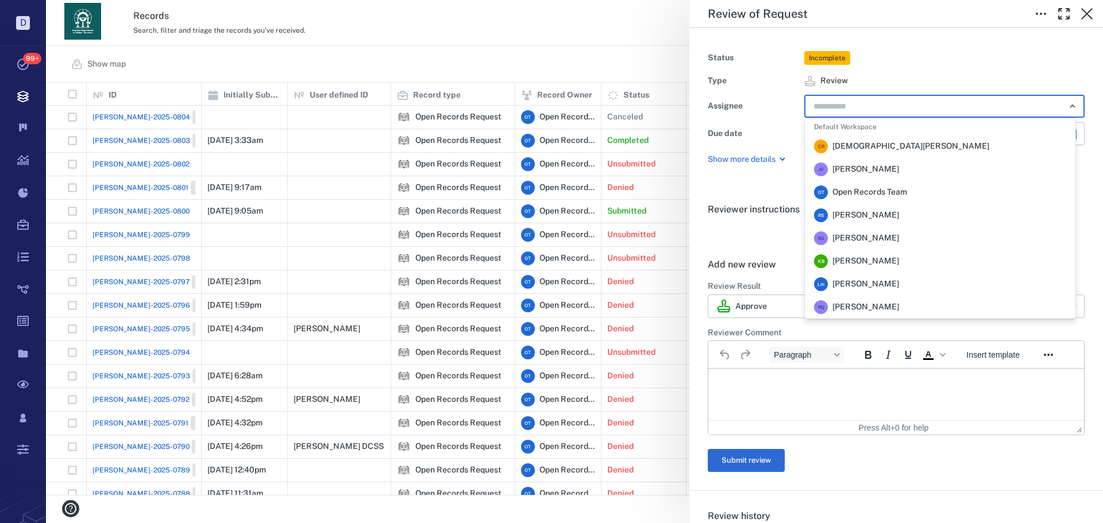
click at [861, 113] on input "text" at bounding box center [931, 106] width 238 height 16
click at [863, 213] on span "Rochelle Stembridge" at bounding box center [865, 215] width 67 height 11
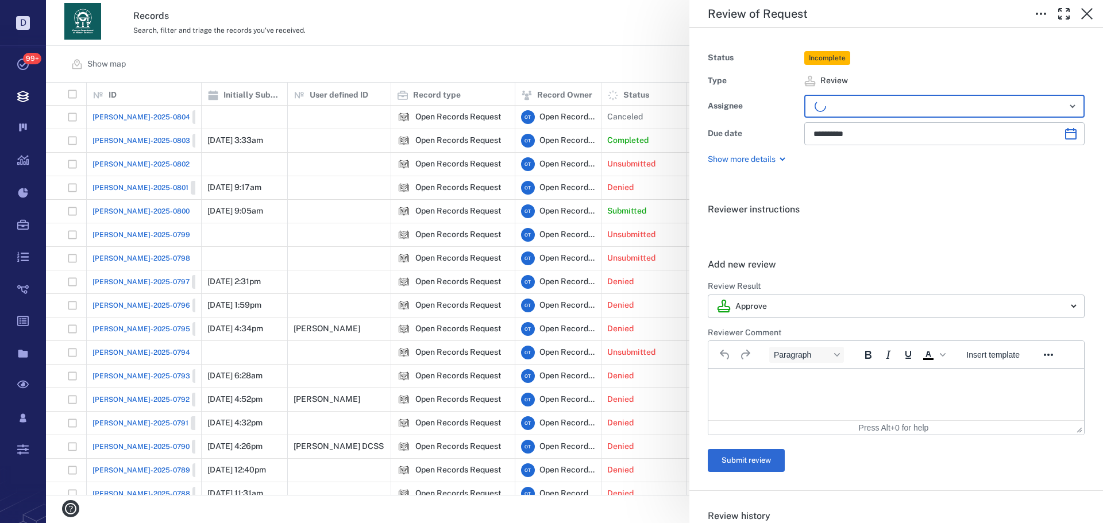
click at [538, 72] on div "**********" at bounding box center [574, 261] width 1057 height 523
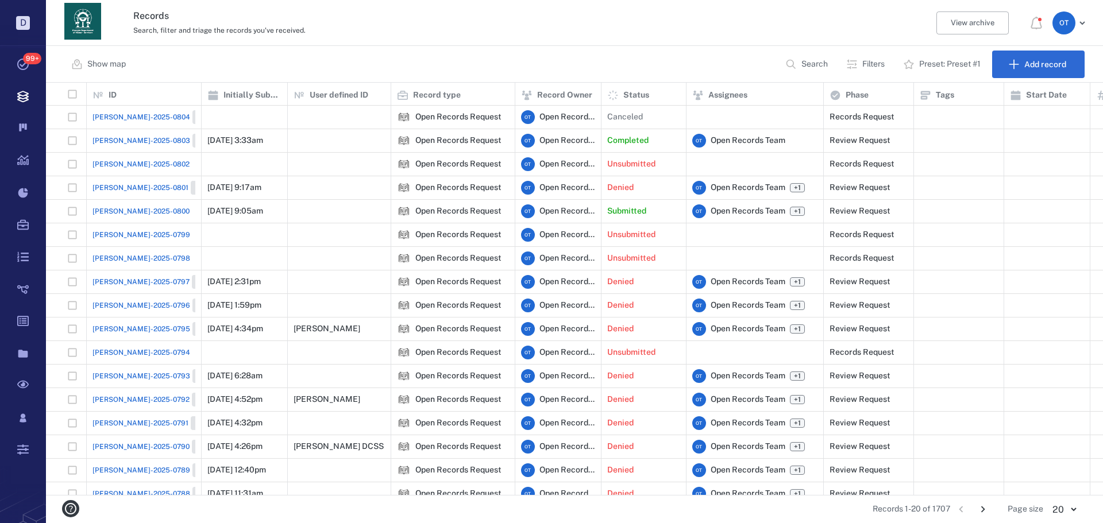
click at [538, 72] on div "Closed" at bounding box center [574, 261] width 1057 height 523
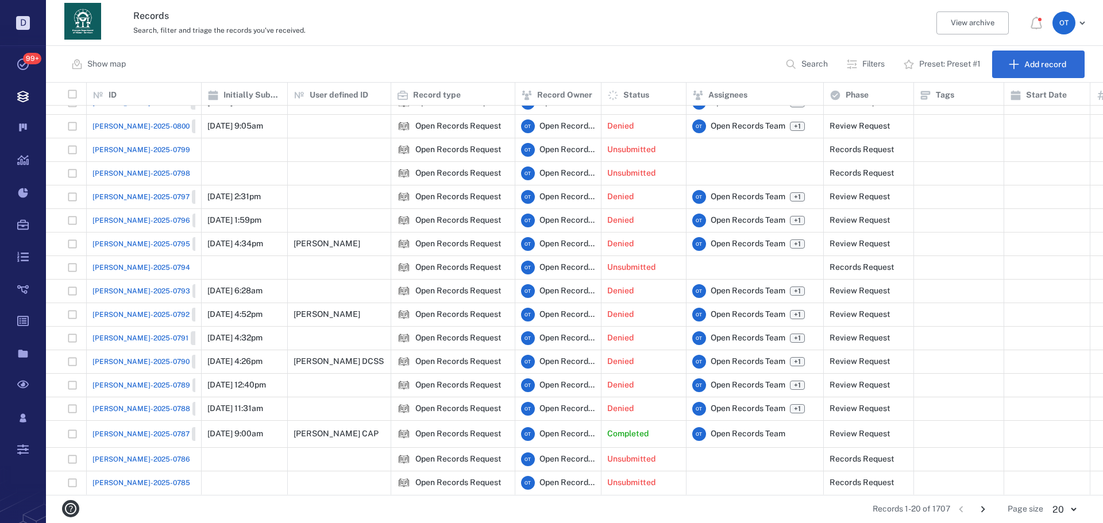
click at [797, 57] on button "Search" at bounding box center [807, 65] width 59 height 28
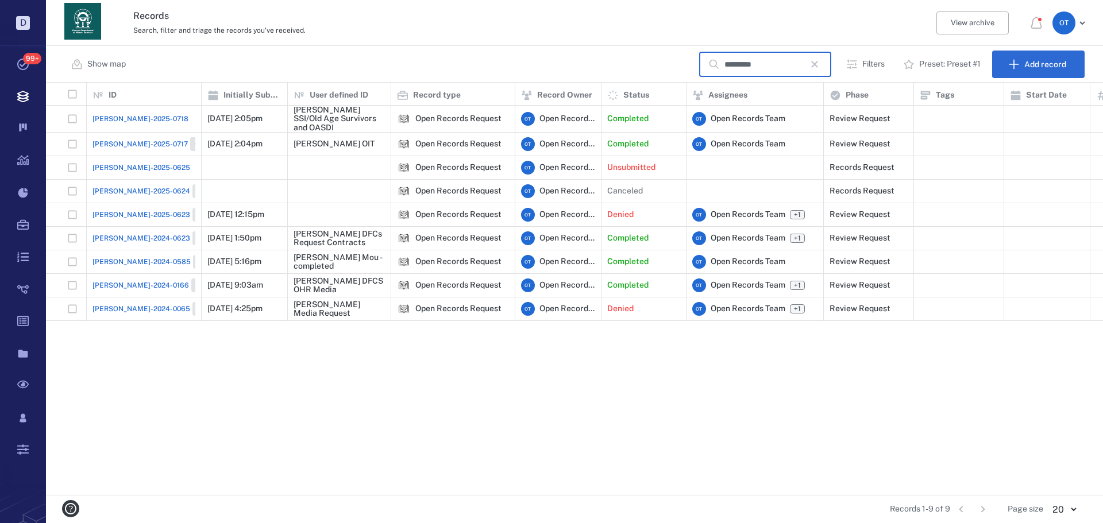
scroll to position [0, 0]
type input "*********"
click at [88, 120] on div "[PERSON_NAME]-2025-0718" at bounding box center [144, 119] width 115 height 27
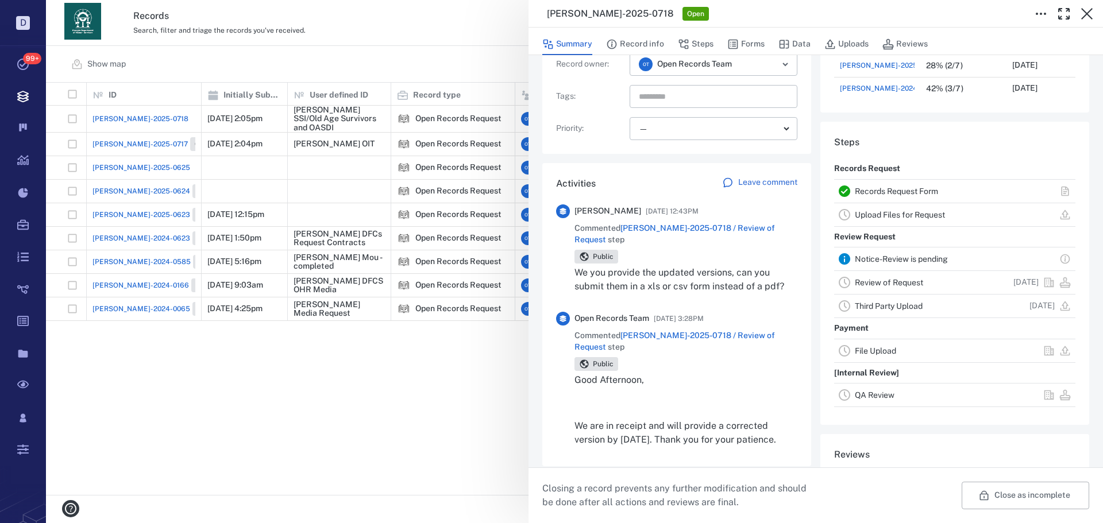
click at [477, 399] on div "[PERSON_NAME]-2025-0718 Open Summary Record info Steps Forms Data Uploads Revie…" at bounding box center [574, 261] width 1057 height 523
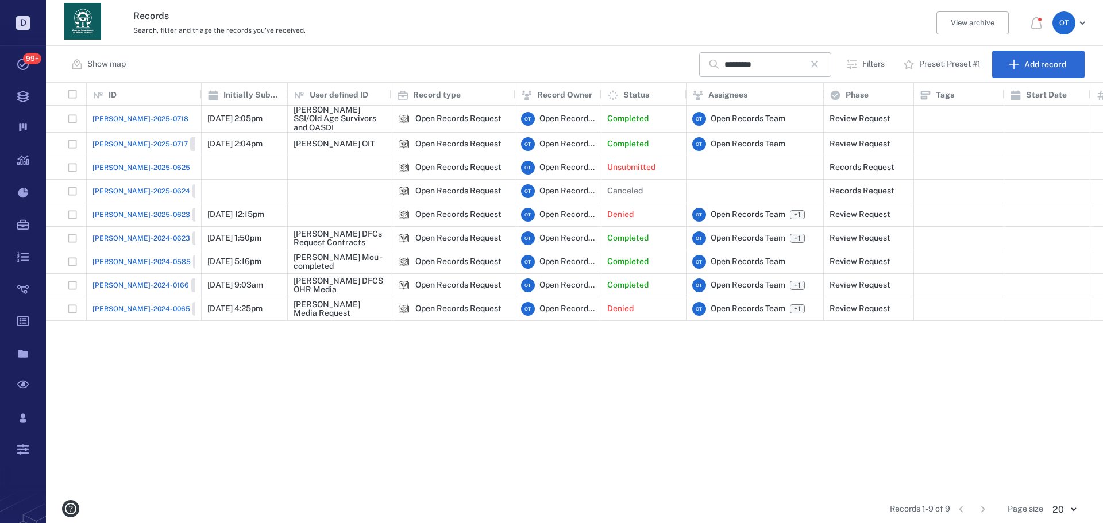
click at [815, 63] on icon "button" at bounding box center [815, 64] width 14 height 14
